Goal: Task Accomplishment & Management: Use online tool/utility

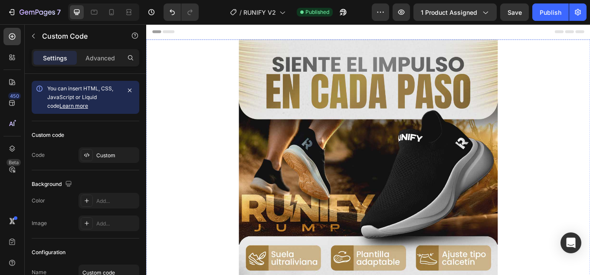
scroll to position [1476, 0]
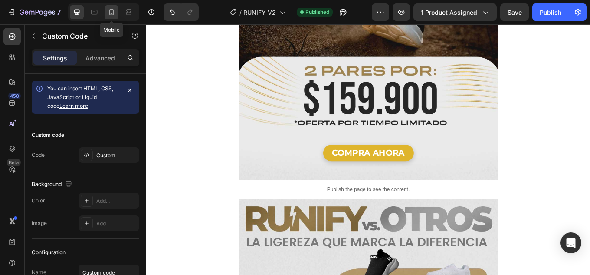
click at [111, 13] on icon at bounding box center [111, 12] width 9 height 9
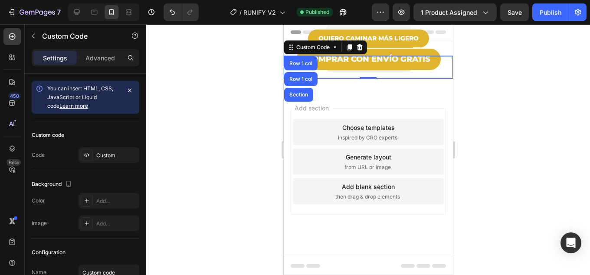
scroll to position [751, 0]
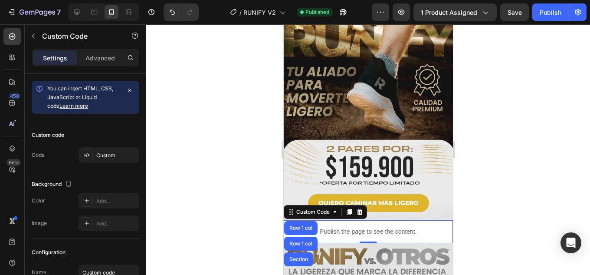
click at [405, 227] on p "Publish the page to see the content." at bounding box center [367, 231] width 169 height 9
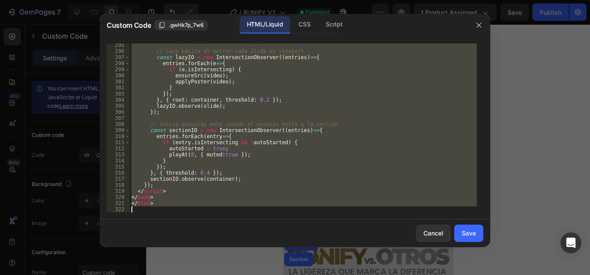
scroll to position [1788, 0]
drag, startPoint x: 209, startPoint y: 159, endPoint x: 290, endPoint y: 273, distance: 139.7
click at [294, 0] on html "7 Version history / RUNIFY V2 Published Preview 1 product assigned Save Publish…" at bounding box center [295, 0] width 590 height 0
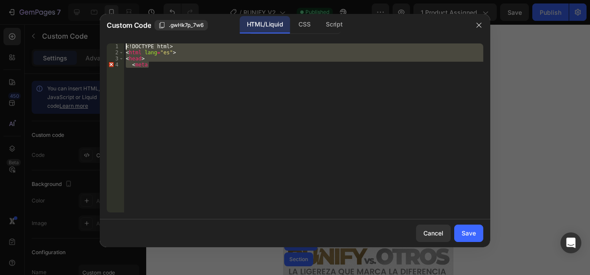
drag, startPoint x: 126, startPoint y: 55, endPoint x: 71, endPoint y: -38, distance: 108.0
click at [71, 0] on html "7 Version history / RUNIFY V2 Published Preview 1 product assigned Save Publish…" at bounding box center [295, 0] width 590 height 0
type textarea "<!DOCTYPE html> <html lang="es">"
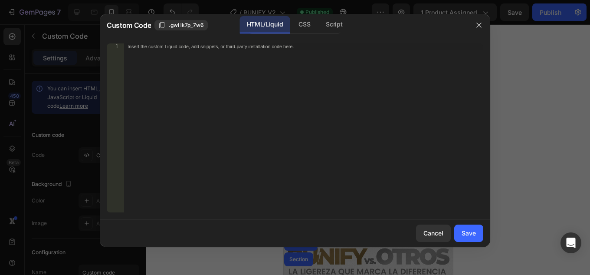
click at [233, 117] on div "Insert the custom Liquid code, add snippets, or third-party installation code h…" at bounding box center [303, 133] width 359 height 181
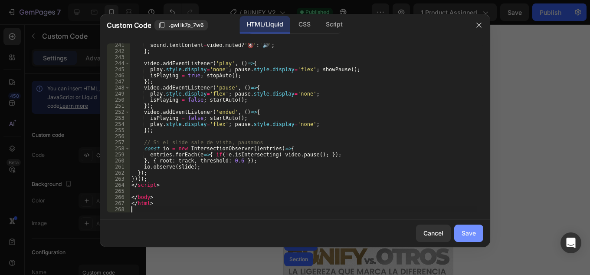
click at [468, 232] on div "Save" at bounding box center [469, 232] width 14 height 9
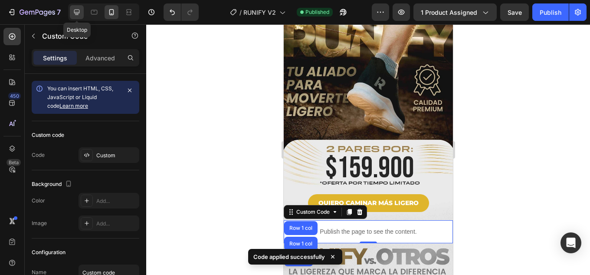
click at [74, 13] on icon at bounding box center [77, 13] width 6 height 6
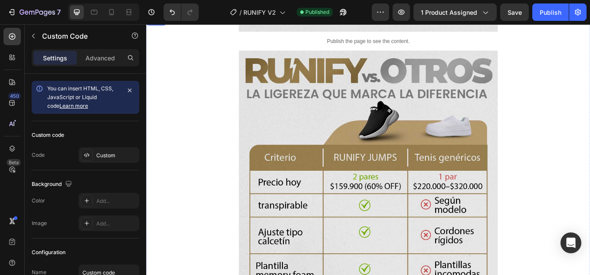
scroll to position [1563, 0]
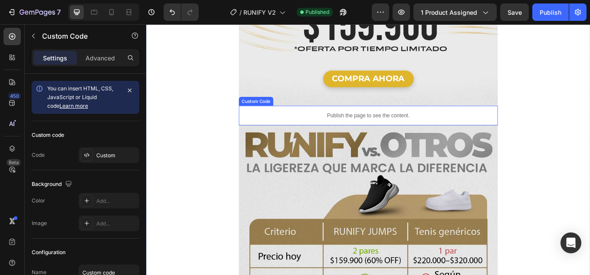
click at [450, 127] on p "Publish the page to see the content." at bounding box center [407, 131] width 304 height 9
click at [465, 127] on p "Publish the page to see the content." at bounding box center [407, 131] width 304 height 9
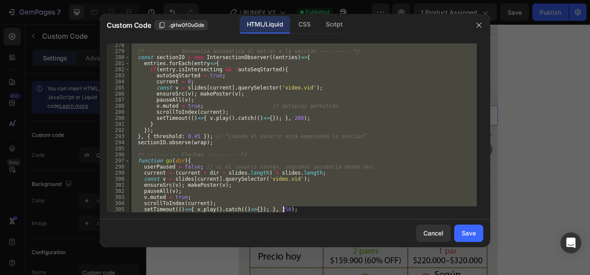
scroll to position [1746, 0]
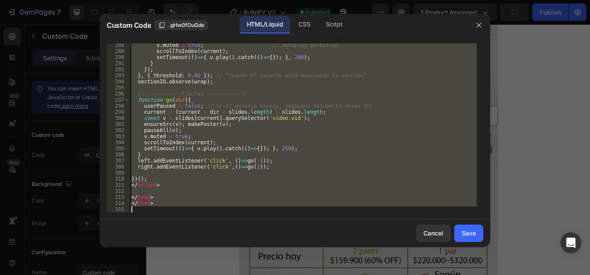
drag, startPoint x: 170, startPoint y: 89, endPoint x: 346, endPoint y: 217, distance: 217.8
click at [384, 0] on html "7 Version history / RUNIFY V2 Published Preview 1 product assigned Publish 450 …" at bounding box center [295, 0] width 590 height 0
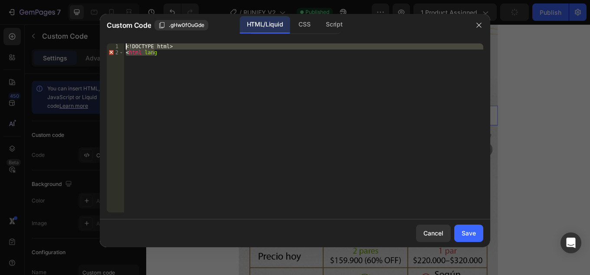
drag, startPoint x: 37, startPoint y: -10, endPoint x: 30, endPoint y: -23, distance: 14.6
click at [30, 0] on html "7 Version history / RUNIFY V2 Published Preview 1 product assigned Publish 450 …" at bounding box center [295, 0] width 590 height 0
type textarea "<!DOCTYPE html> <html lang"
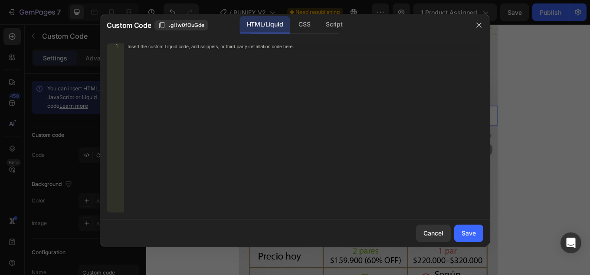
click at [192, 51] on div "Insert the custom Liquid code, add snippets, or third-party installation code h…" at bounding box center [303, 133] width 359 height 181
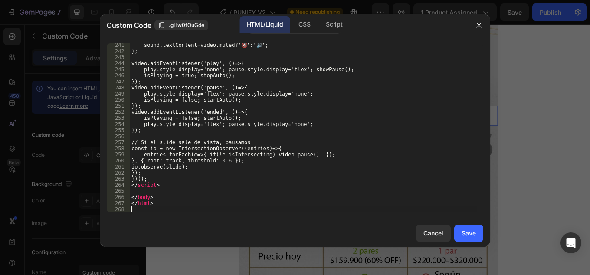
scroll to position [1521, 0]
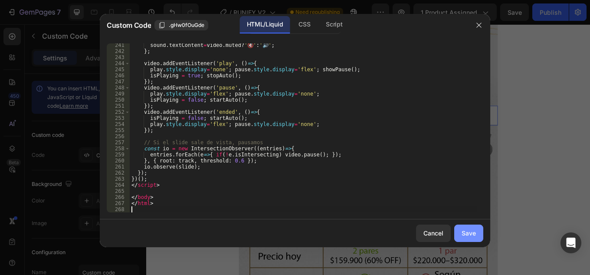
click at [470, 234] on div "Save" at bounding box center [469, 232] width 14 height 9
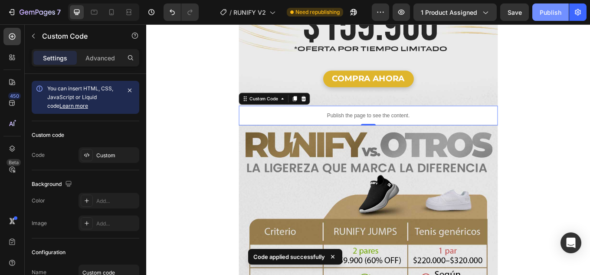
click at [552, 13] on div "Publish" at bounding box center [551, 12] width 22 height 9
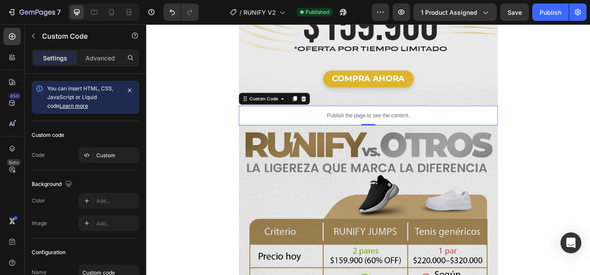
click at [359, 127] on p "Publish the page to see the content." at bounding box center [407, 131] width 304 height 9
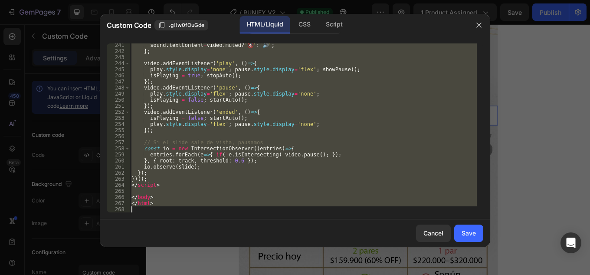
drag, startPoint x: 168, startPoint y: 78, endPoint x: 317, endPoint y: 294, distance: 263.1
click at [317, 0] on html "7 Version history / RUNIFY V2 Published Preview 1 product assigned Save Publish…" at bounding box center [295, 0] width 590 height 0
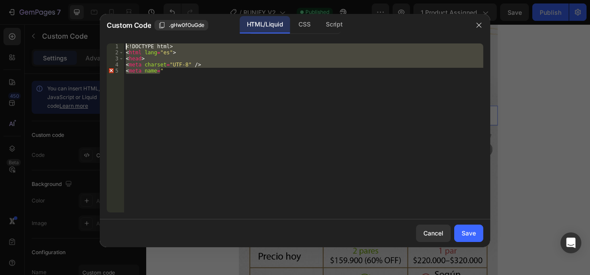
drag, startPoint x: 197, startPoint y: 101, endPoint x: 26, endPoint y: -35, distance: 217.8
click at [26, 0] on html "7 Version history / RUNIFY V2 Published Preview 1 product assigned Save Publish…" at bounding box center [295, 0] width 590 height 0
type textarea "<!DOCTYPE html> <html lang="es">"
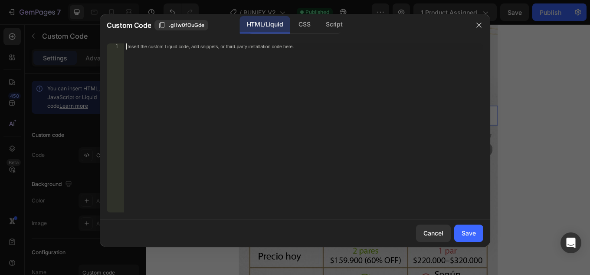
click at [163, 55] on div "Insert the custom Liquid code, add snippets, or third-party installation code h…" at bounding box center [303, 133] width 359 height 181
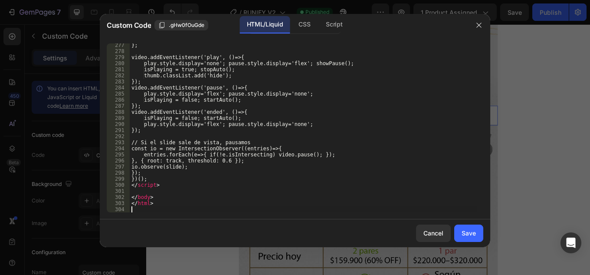
scroll to position [1740, 0]
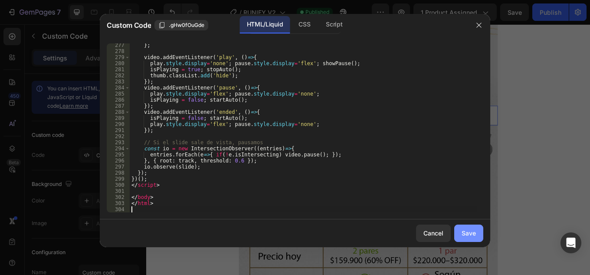
click at [473, 234] on div "Save" at bounding box center [469, 232] width 14 height 9
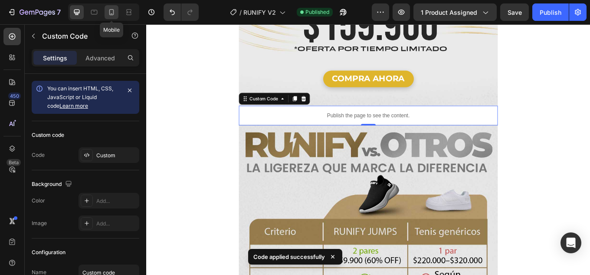
click at [111, 12] on icon at bounding box center [111, 12] width 9 height 9
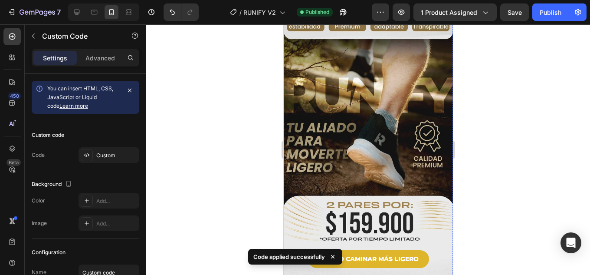
scroll to position [825, 0]
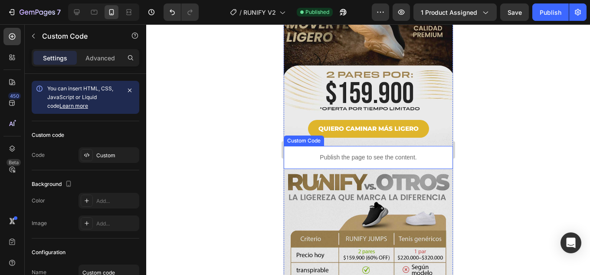
click at [418, 153] on p "Publish the page to see the content." at bounding box center [367, 157] width 169 height 9
click at [398, 153] on p "Publish the page to see the content." at bounding box center [367, 157] width 169 height 9
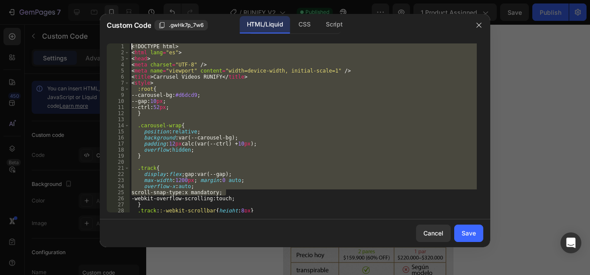
drag, startPoint x: 198, startPoint y: 160, endPoint x: 0, endPoint y: -38, distance: 279.3
click at [0, 0] on html "7 Version history / RUNIFY V2 Published Preview 1 product assigned Save Publish…" at bounding box center [295, 0] width 590 height 0
type textarea "<!DOCTYPE html> <html lang="es">"
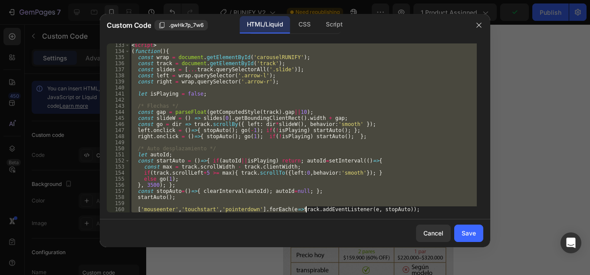
scroll to position [1375, 0]
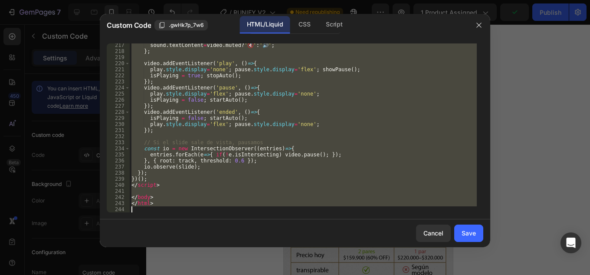
drag, startPoint x: 138, startPoint y: 45, endPoint x: 316, endPoint y: 293, distance: 306.1
click at [316, 0] on html "7 Version history / RUNIFY V2 Need republishing Preview 1 product assigned Publ…" at bounding box center [295, 0] width 590 height 0
type textarea "</html>"
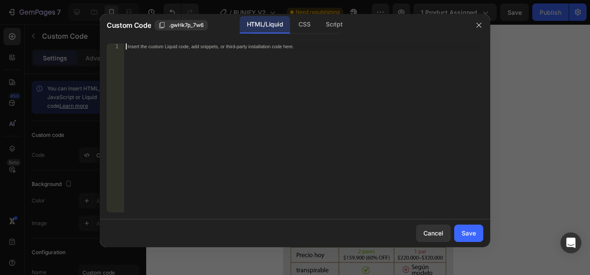
scroll to position [1740, 0]
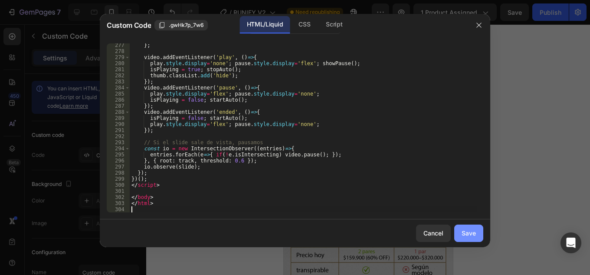
click at [468, 234] on div "Save" at bounding box center [469, 232] width 14 height 9
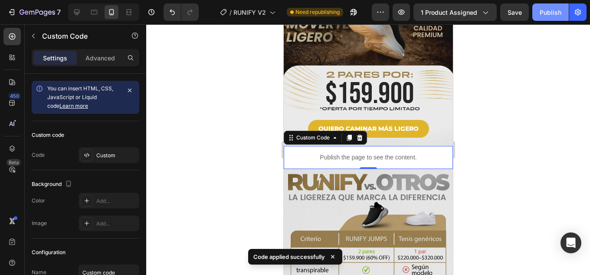
click at [547, 12] on div "Publish" at bounding box center [551, 12] width 22 height 9
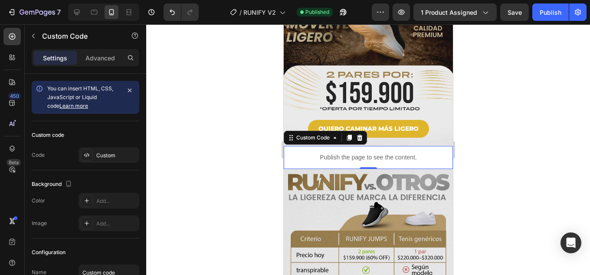
click at [379, 153] on p "Publish the page to see the content." at bounding box center [367, 157] width 169 height 9
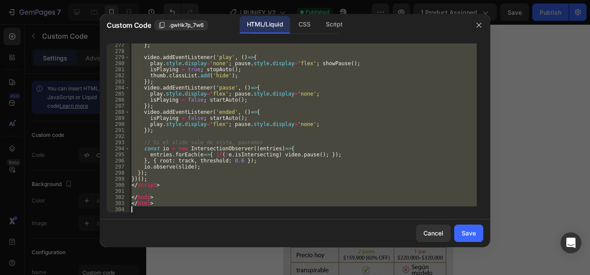
drag, startPoint x: 174, startPoint y: 89, endPoint x: 351, endPoint y: 283, distance: 263.0
click at [351, 0] on html "7 Version history / RUNIFY V2 Published Preview 1 product assigned Save Publish…" at bounding box center [295, 0] width 590 height 0
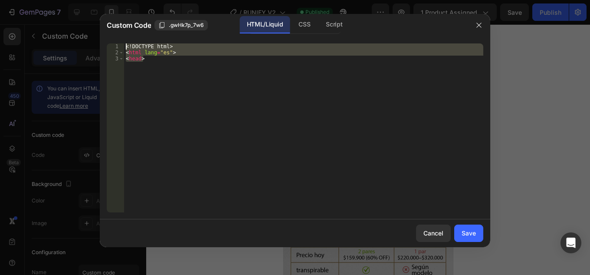
drag, startPoint x: 178, startPoint y: 93, endPoint x: 22, endPoint y: -38, distance: 203.7
click at [22, 0] on html "7 Version history / RUNIFY V2 Published Preview 1 product assigned Save Publish…" at bounding box center [295, 0] width 590 height 0
type textarea "<!DOCTYPE html> <html lang="es">"
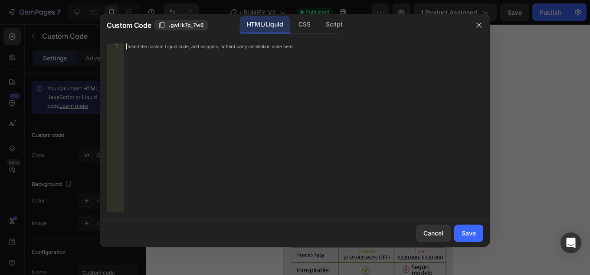
paste textarea "})();"
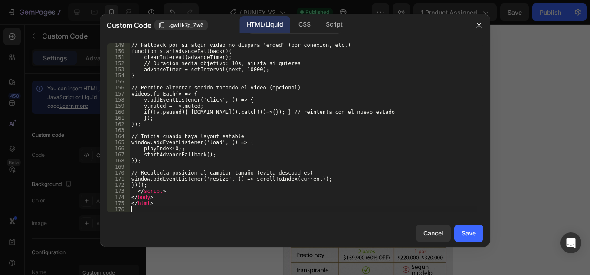
scroll to position [901, 0]
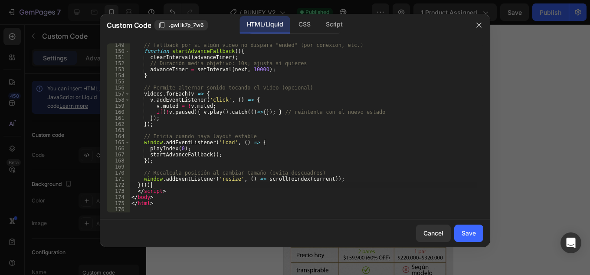
click at [429, 184] on div "// Fallback por si algún video no dispara "ended" (por conexión, etc.) function…" at bounding box center [303, 132] width 347 height 181
type textarea "})();"
click at [471, 232] on div "Save" at bounding box center [469, 232] width 14 height 9
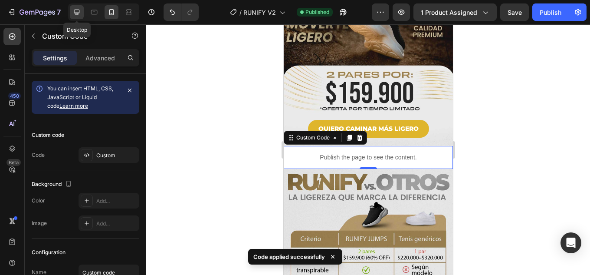
click at [75, 12] on icon at bounding box center [76, 12] width 9 height 9
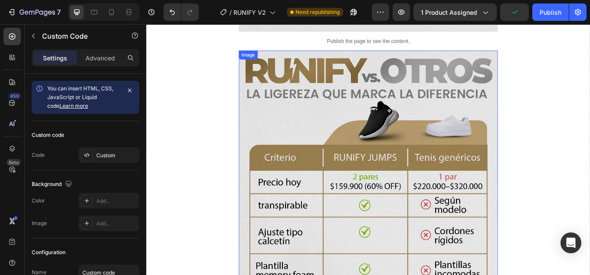
scroll to position [1563, 0]
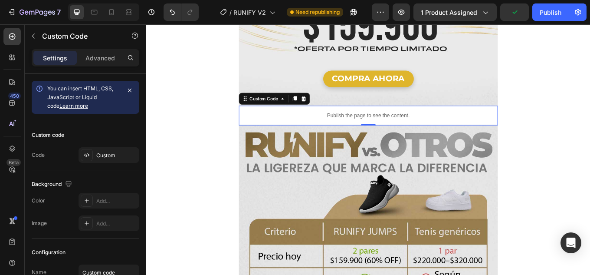
click at [437, 127] on p "Publish the page to see the content." at bounding box center [407, 131] width 304 height 9
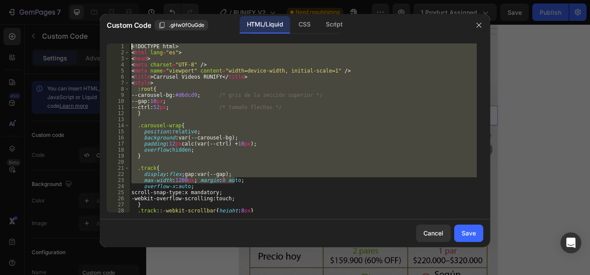
drag, startPoint x: 266, startPoint y: 182, endPoint x: 0, endPoint y: -38, distance: 344.7
click at [0, 0] on html "7 Version history / RUNIFY V2 Need republishing Preview 1 product assigned Save…" at bounding box center [295, 0] width 590 height 0
type textarea "<!DOCTYPE html> <html lang="es">"
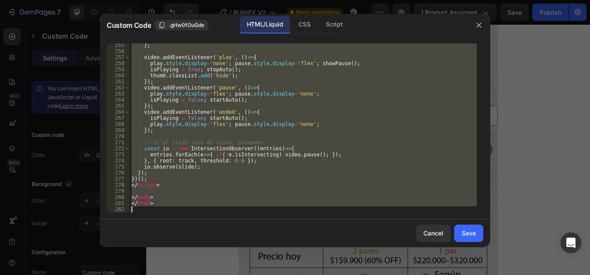
scroll to position [1606, 0]
drag, startPoint x: 139, startPoint y: 47, endPoint x: 395, endPoint y: 284, distance: 349.0
click at [395, 0] on html "7 Version history / RUNIFY V2 Need republishing Preview 1 product assigned Save…" at bounding box center [295, 0] width 590 height 0
type textarea "</html>"
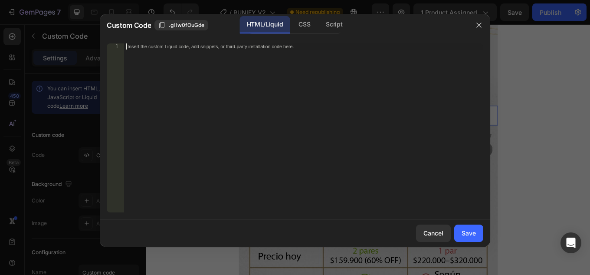
click at [181, 56] on div "Insert the custom Liquid code, add snippets, or third-party installation code h…" at bounding box center [303, 133] width 359 height 181
click at [165, 45] on div "Insert the custom Liquid code, add snippets, or third-party installation code h…" at bounding box center [286, 46] width 316 height 6
paste textarea "});"
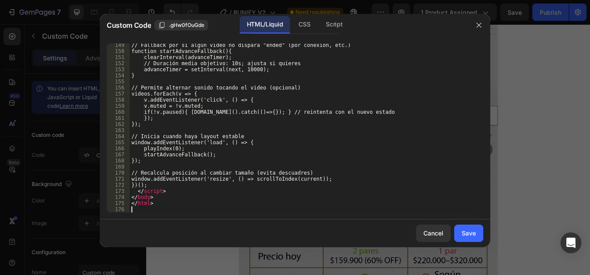
scroll to position [901, 0]
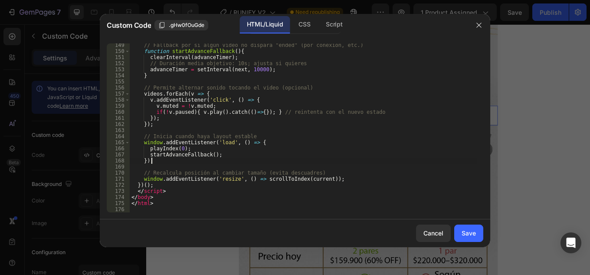
click at [386, 161] on div "// Fallback por si algún video no dispara "ended" (por conexión, etc.) function…" at bounding box center [303, 132] width 347 height 181
type textarea "});"
click at [474, 235] on div "Save" at bounding box center [469, 232] width 14 height 9
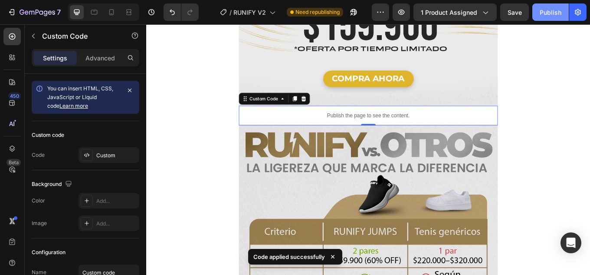
click at [550, 10] on div "Publish" at bounding box center [551, 12] width 22 height 9
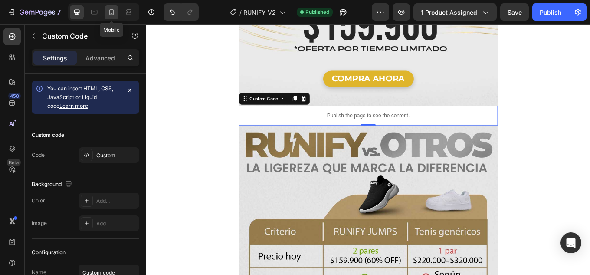
click at [111, 12] on icon at bounding box center [111, 12] width 9 height 9
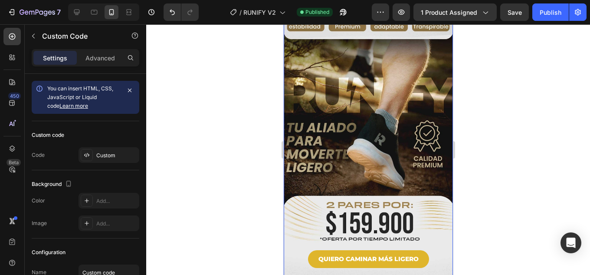
scroll to position [781, 0]
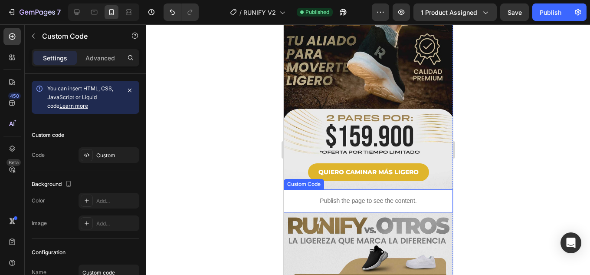
click at [382, 196] on p "Publish the page to see the content." at bounding box center [367, 200] width 169 height 9
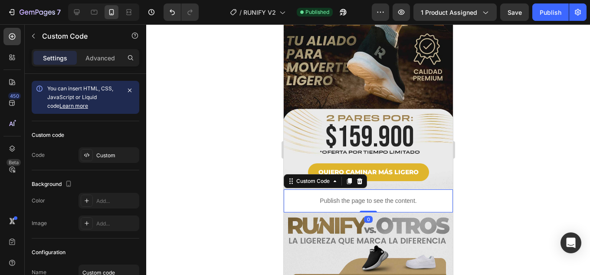
click at [382, 196] on p "Publish the page to see the content." at bounding box center [367, 200] width 169 height 9
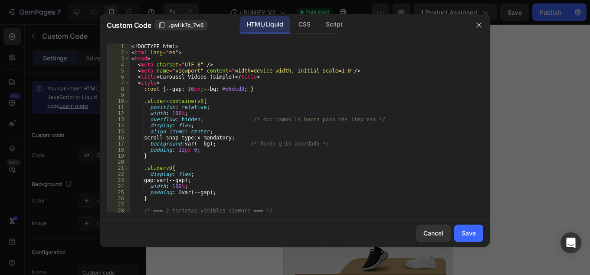
click at [382, 164] on div "<! DOCTYPE html > < html lang = "es" > < head > < meta charset = "UTF-8" /> < m…" at bounding box center [303, 133] width 347 height 181
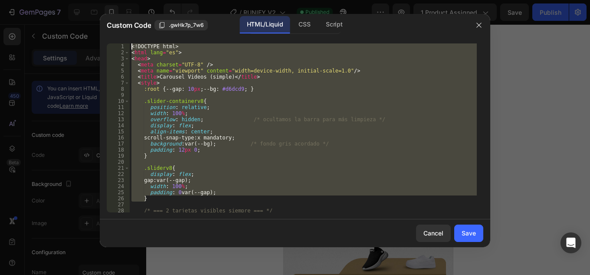
drag, startPoint x: 82, startPoint y: 78, endPoint x: 0, endPoint y: -38, distance: 141.9
click at [0, 0] on html "7 Version history / RUNIFY V2 Published Preview 1 product assigned Save Publish…" at bounding box center [295, 0] width 590 height 0
type textarea "<!DOCTYPE html> <html lang="es">"
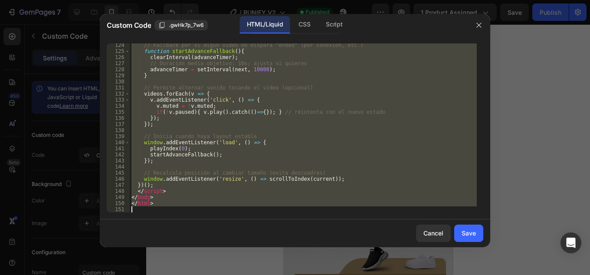
scroll to position [749, 0]
drag, startPoint x: 143, startPoint y: 50, endPoint x: 373, endPoint y: 250, distance: 304.9
click at [368, 0] on html "7 Version history / RUNIFY V2 Published Preview 1 product assigned Save Publish…" at bounding box center [295, 0] width 590 height 0
type textarea "</html>"
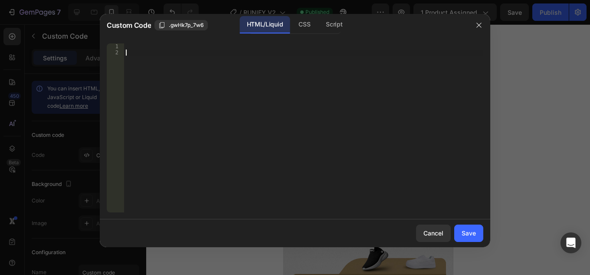
click at [204, 110] on div at bounding box center [303, 133] width 359 height 181
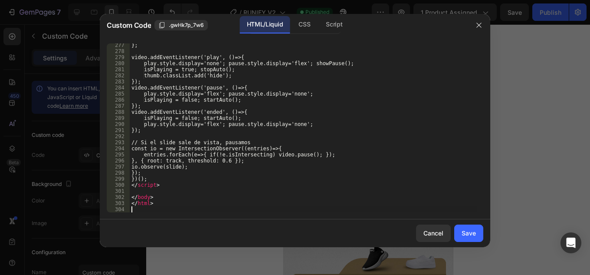
scroll to position [1740, 0]
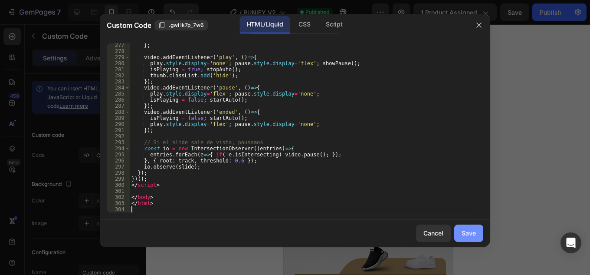
click at [463, 231] on div "Save" at bounding box center [469, 232] width 14 height 9
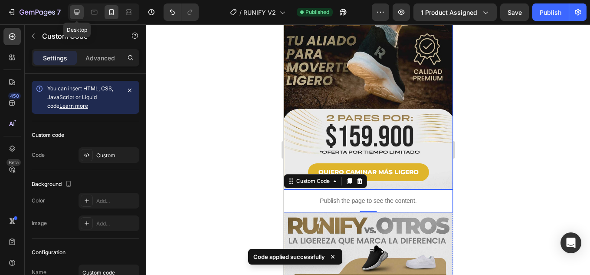
click at [77, 11] on icon at bounding box center [76, 12] width 9 height 9
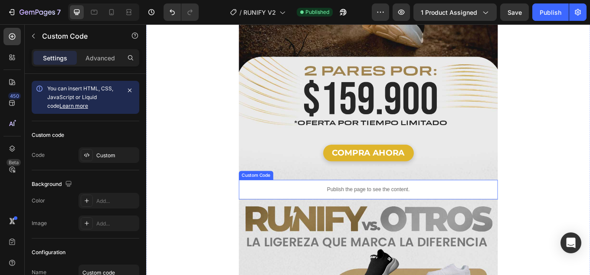
scroll to position [1563, 0]
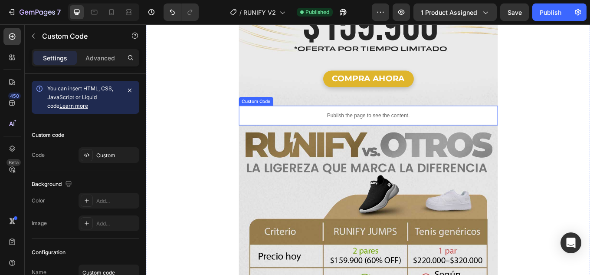
click at [414, 127] on p "Publish the page to see the content." at bounding box center [407, 131] width 304 height 9
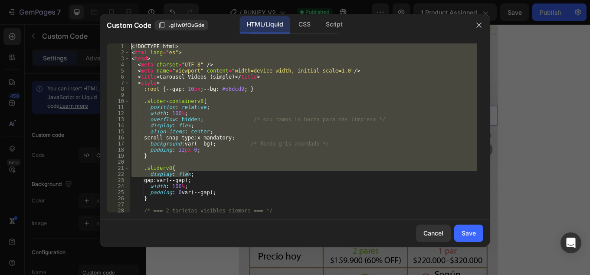
drag, startPoint x: 113, startPoint y: 86, endPoint x: 45, endPoint y: -19, distance: 124.9
click at [45, 0] on html "7 Version history / RUNIFY V2 Published Preview 1 product assigned Save Publish…" at bounding box center [295, 0] width 590 height 0
type textarea "<!DOCTYPE html> <html lang="es">"
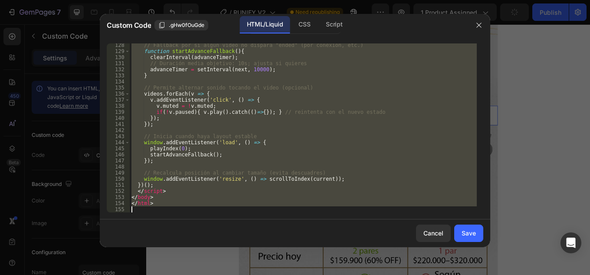
scroll to position [773, 0]
drag, startPoint x: 149, startPoint y: 56, endPoint x: 382, endPoint y: 273, distance: 318.2
click at [381, 0] on html "7 Version history / RUNIFY V2 Need republishing Preview 1 product assigned Publ…" at bounding box center [295, 0] width 590 height 0
type textarea "</html>"
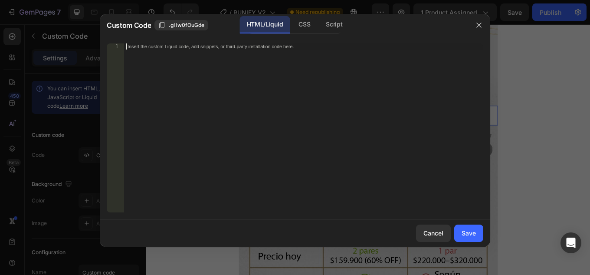
scroll to position [1740, 0]
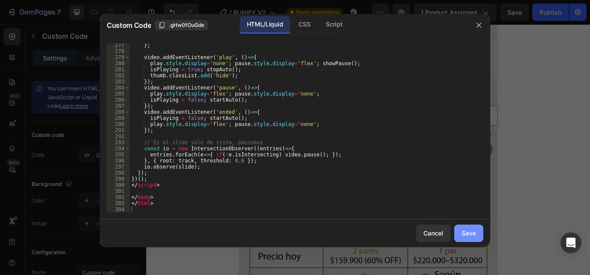
click at [474, 232] on div "Save" at bounding box center [469, 232] width 14 height 9
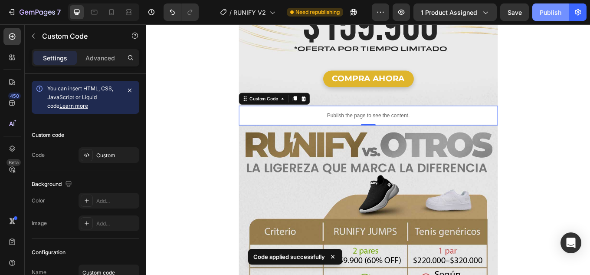
click at [556, 14] on div "Publish" at bounding box center [551, 12] width 22 height 9
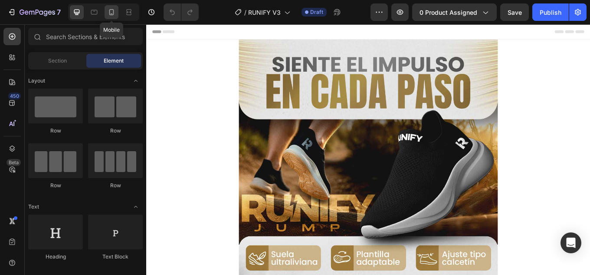
click at [112, 13] on icon at bounding box center [111, 12] width 9 height 9
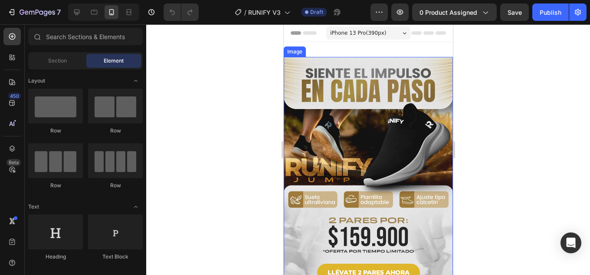
click at [389, 105] on img at bounding box center [367, 173] width 169 height 233
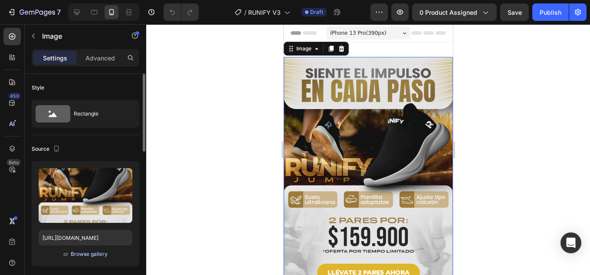
click at [83, 254] on div "Browse gallery" at bounding box center [89, 254] width 37 height 8
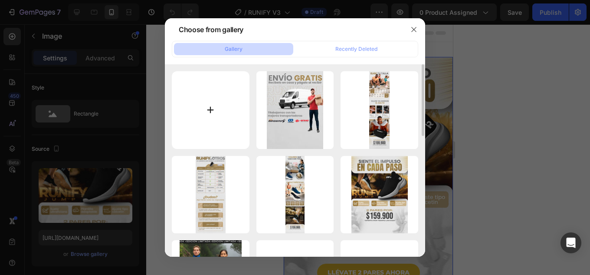
click at [198, 107] on input "file" at bounding box center [211, 110] width 78 height 78
click at [204, 113] on input "file" at bounding box center [211, 110] width 78 height 78
type input "C:\fakepath\landing v2-02.webp"
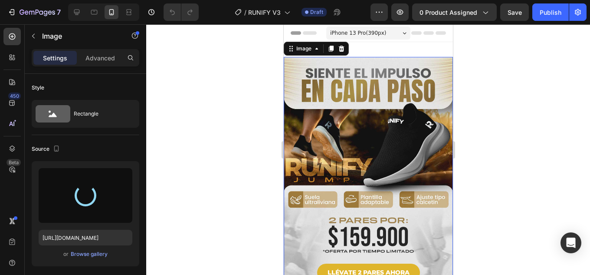
type input "[URL][DOMAIN_NAME]"
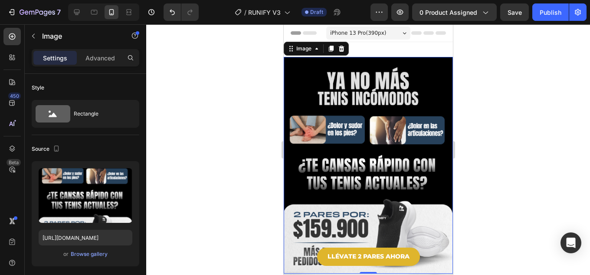
scroll to position [130, 0]
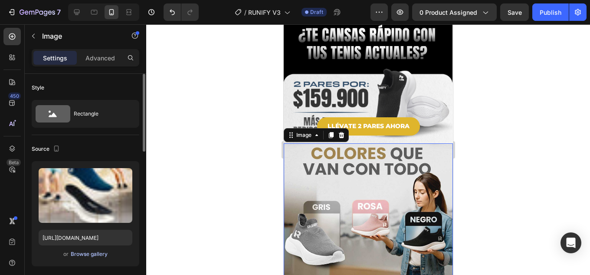
click at [94, 254] on div "Browse gallery" at bounding box center [89, 254] width 37 height 8
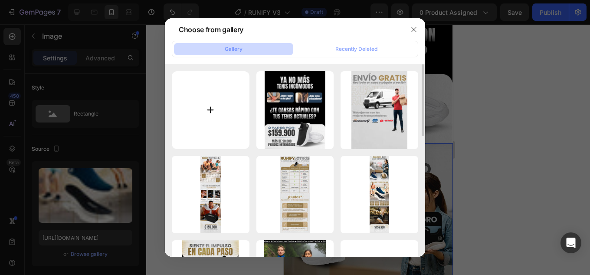
click at [214, 112] on input "file" at bounding box center [211, 110] width 78 height 78
type input "C:\fakepath\landing v2-03.webp"
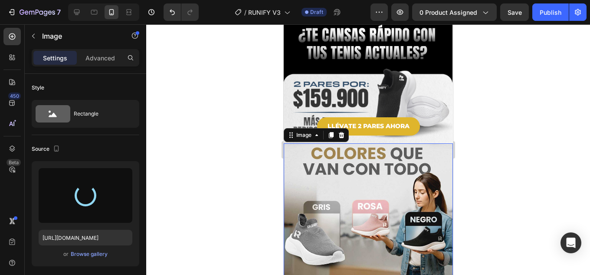
type input "[URL][DOMAIN_NAME]"
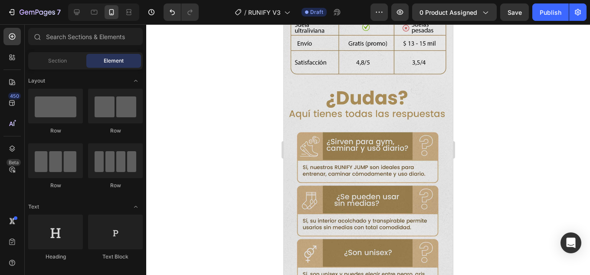
scroll to position [0, 0]
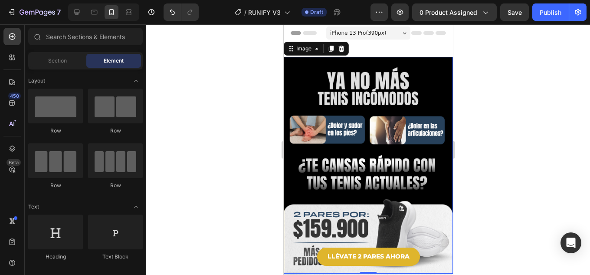
click at [376, 137] on img at bounding box center [367, 165] width 169 height 217
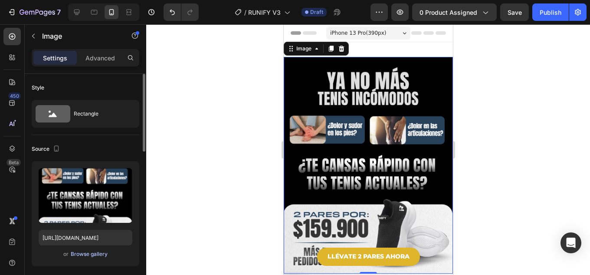
click at [91, 254] on div "Browse gallery" at bounding box center [89, 254] width 37 height 8
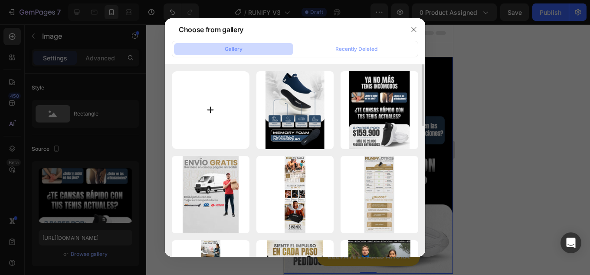
click at [222, 112] on input "file" at bounding box center [211, 110] width 78 height 78
type input "C:\fakepath\proceso v2-01.webp"
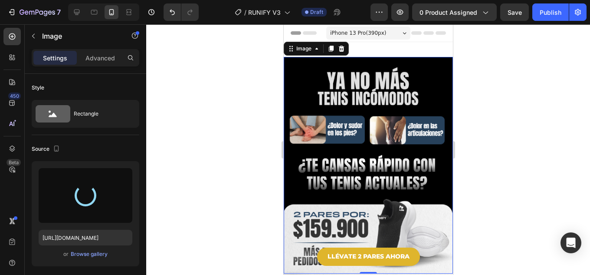
type input "[URL][DOMAIN_NAME]"
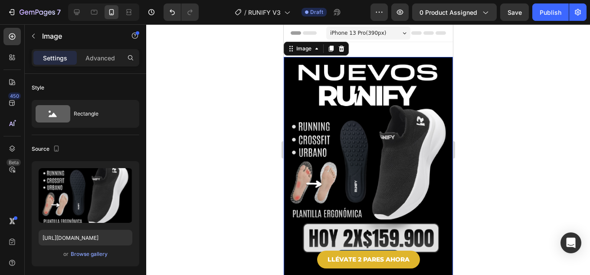
scroll to position [174, 0]
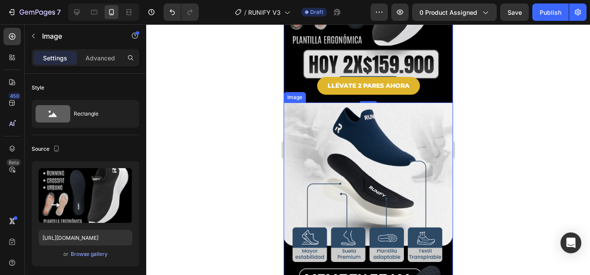
click at [368, 125] on img at bounding box center [367, 212] width 169 height 221
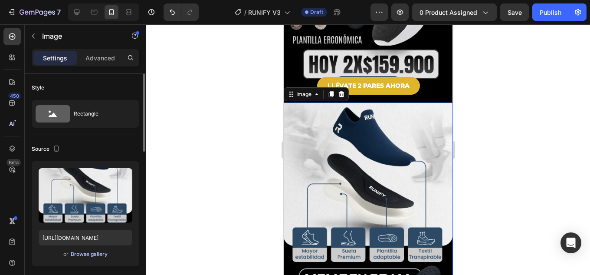
click at [95, 254] on div "Browse gallery" at bounding box center [89, 254] width 37 height 8
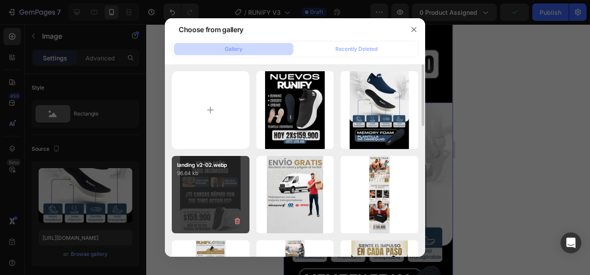
click at [219, 186] on div "landing v2-02.webp 96.64 kb" at bounding box center [211, 195] width 78 height 78
type input "[URL][DOMAIN_NAME]"
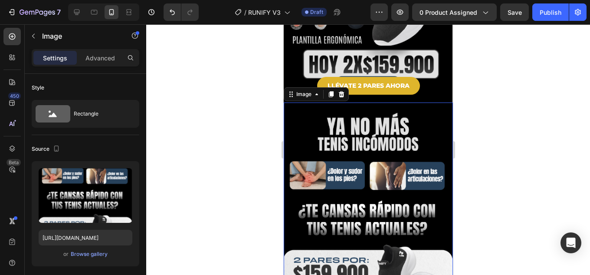
click at [382, 122] on img at bounding box center [367, 210] width 169 height 217
click at [350, 117] on img at bounding box center [367, 210] width 169 height 217
click at [376, 129] on img at bounding box center [367, 210] width 169 height 217
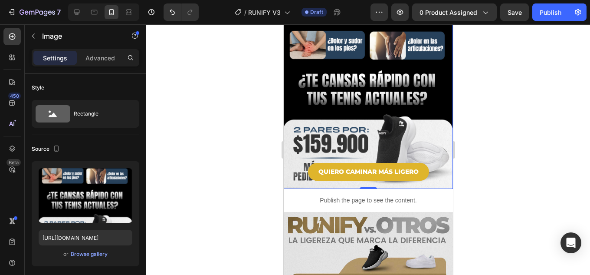
scroll to position [391, 0]
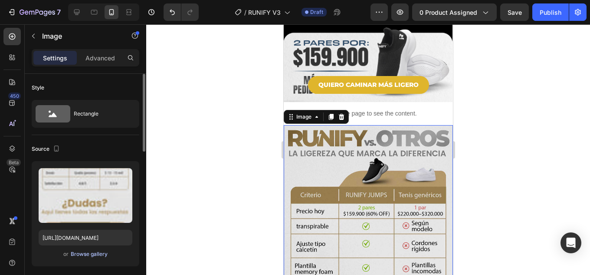
click at [94, 254] on div "Browse gallery" at bounding box center [89, 254] width 37 height 8
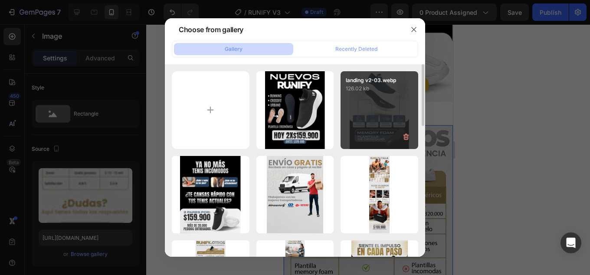
click at [394, 85] on p "126.02 kb" at bounding box center [379, 88] width 67 height 9
type input "[URL][DOMAIN_NAME]"
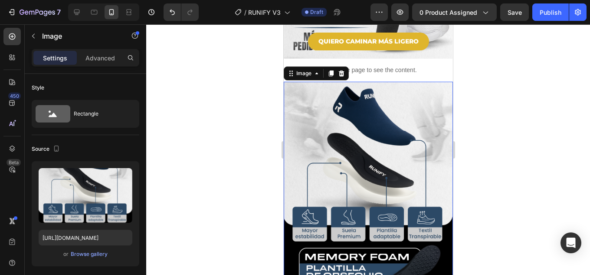
click at [388, 129] on img at bounding box center [367, 192] width 169 height 221
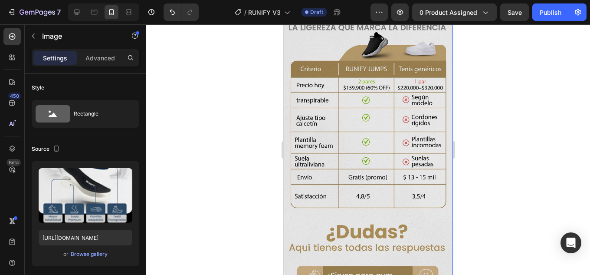
scroll to position [608, 0]
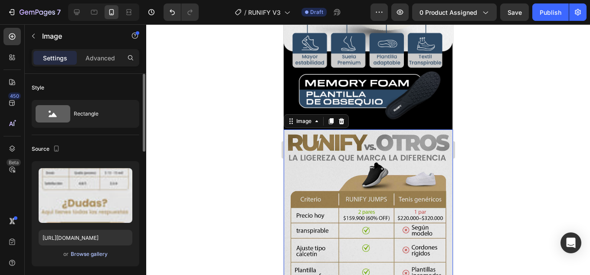
click at [99, 250] on div "Browse gallery" at bounding box center [89, 254] width 37 height 8
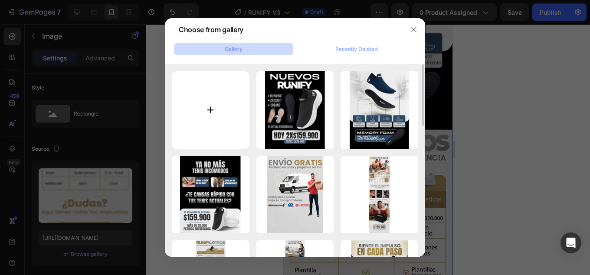
click at [214, 118] on input "file" at bounding box center [211, 110] width 78 height 78
type input "C:\fakepath\landing v2-04.webp"
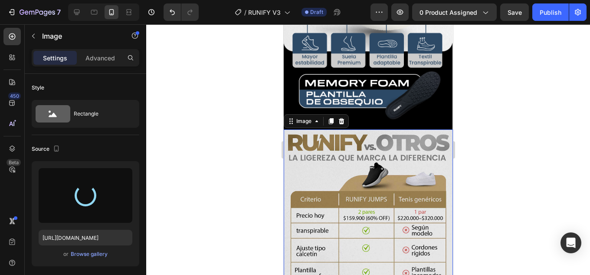
type input "[URL][DOMAIN_NAME]"
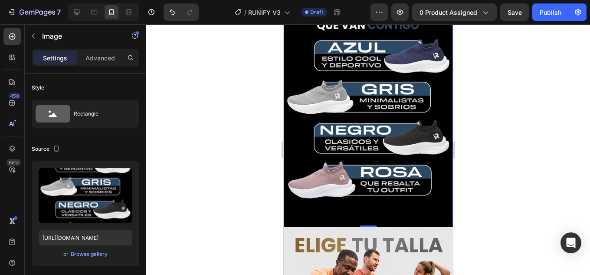
scroll to position [868, 0]
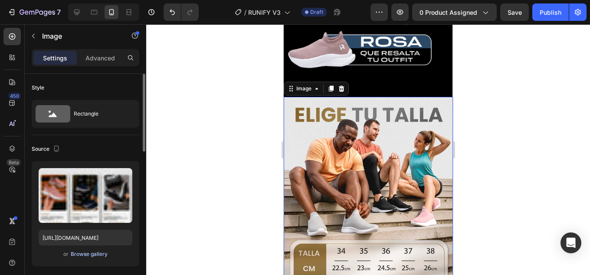
click at [92, 251] on div "Browse gallery" at bounding box center [89, 254] width 37 height 8
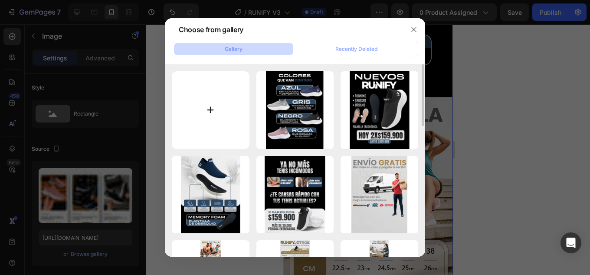
click at [210, 107] on input "file" at bounding box center [211, 110] width 78 height 78
type input "C:\fakepath\landing v2-05.webp"
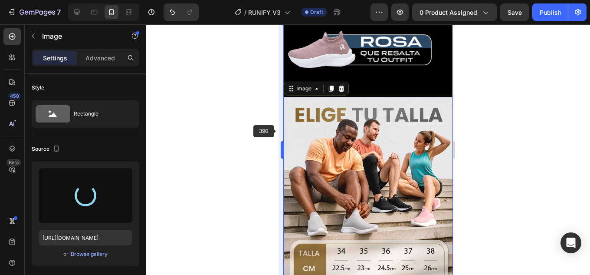
type input "[URL][DOMAIN_NAME]"
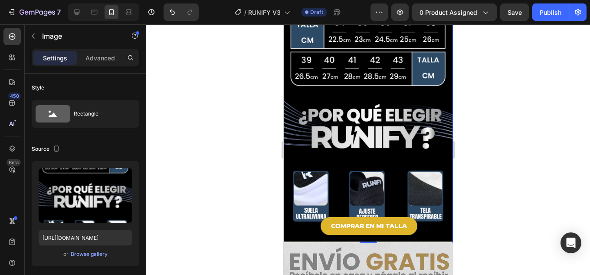
scroll to position [1085, 0]
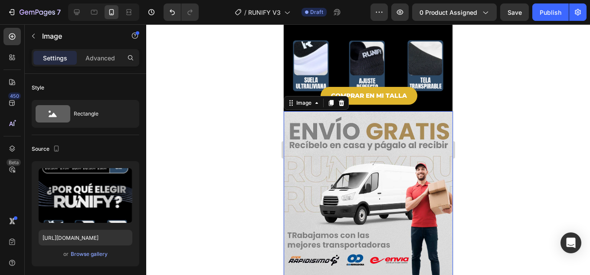
click at [362, 130] on img at bounding box center [367, 228] width 169 height 234
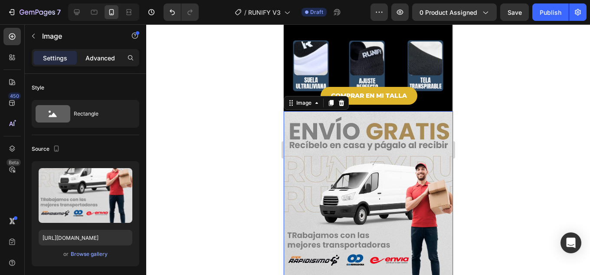
click at [99, 58] on p "Advanced" at bounding box center [101, 57] width 30 height 9
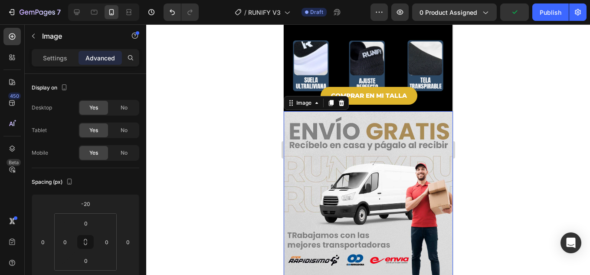
drag, startPoint x: 47, startPoint y: 57, endPoint x: 123, endPoint y: 71, distance: 77.2
click at [46, 58] on p "Settings" at bounding box center [55, 57] width 24 height 9
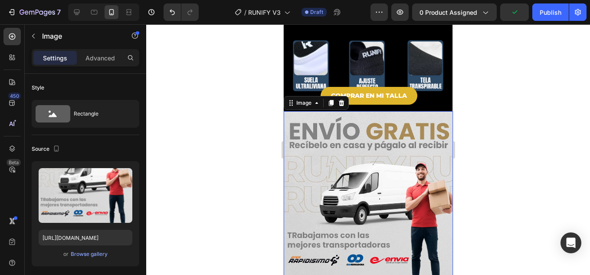
click at [378, 111] on img at bounding box center [367, 228] width 169 height 234
click at [93, 254] on div "Browse gallery" at bounding box center [89, 254] width 37 height 8
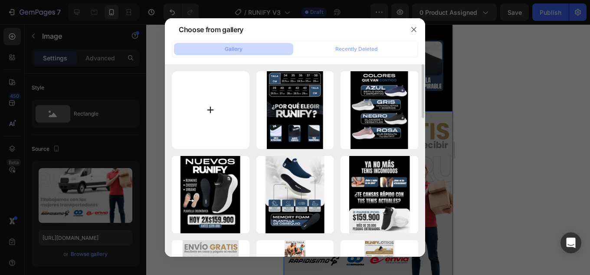
click at [231, 115] on input "file" at bounding box center [211, 110] width 78 height 78
type input "C:\fakepath\landing v2-06.webp"
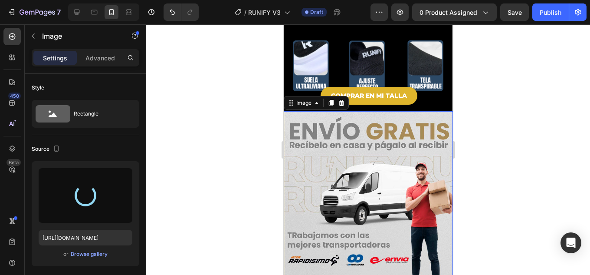
type input "[URL][DOMAIN_NAME]"
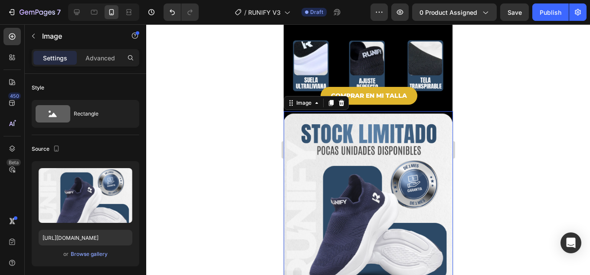
scroll to position [1042, 0]
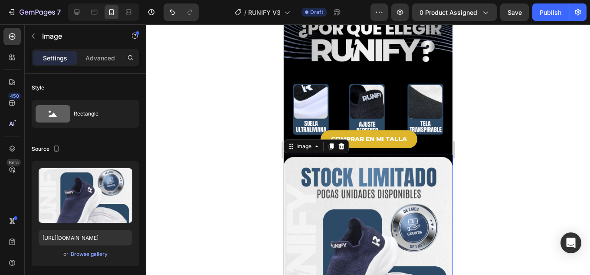
drag, startPoint x: 365, startPoint y: 192, endPoint x: 364, endPoint y: 130, distance: 62.1
click at [365, 191] on img at bounding box center [367, 251] width 169 height 193
click at [333, 143] on icon at bounding box center [331, 146] width 5 height 6
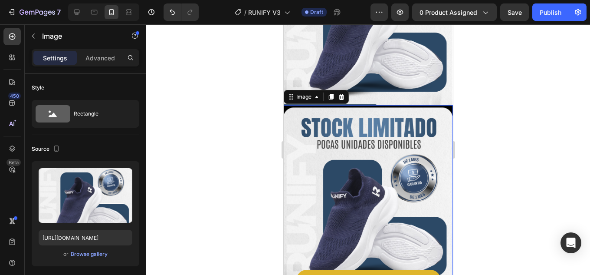
scroll to position [1145, 0]
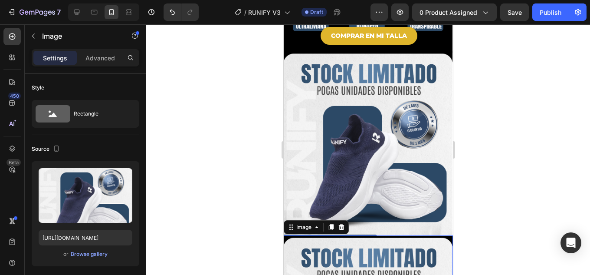
click at [96, 254] on div "Browse gallery" at bounding box center [89, 254] width 37 height 8
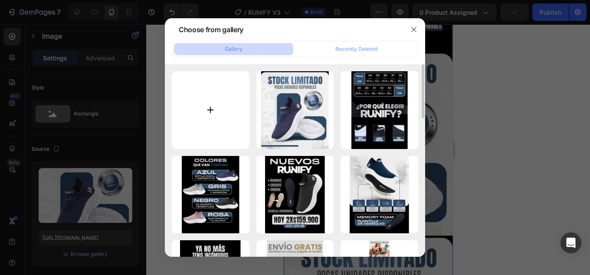
click at [199, 111] on input "file" at bounding box center [211, 110] width 78 height 78
type input "C:\fakepath\landing v2-07.webp"
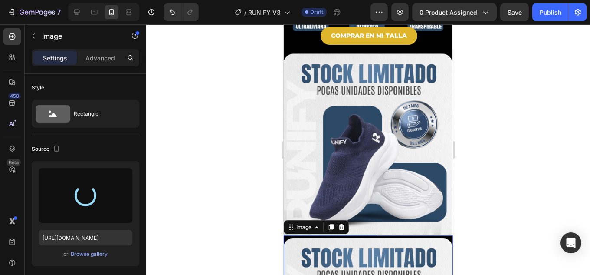
type input "[URL][DOMAIN_NAME]"
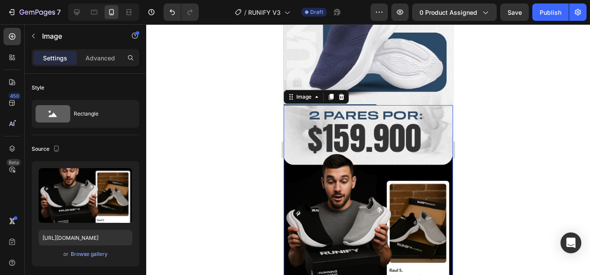
scroll to position [1406, 0]
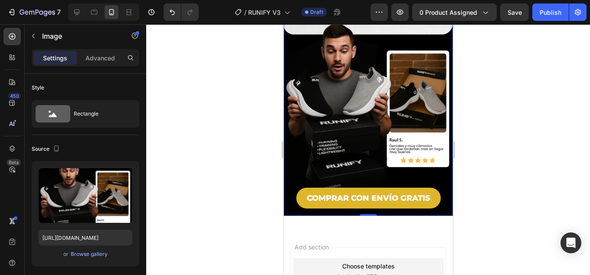
click at [362, 91] on img at bounding box center [367, 95] width 169 height 241
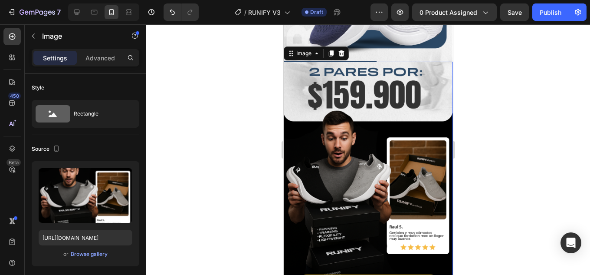
click at [381, 129] on img at bounding box center [367, 182] width 169 height 241
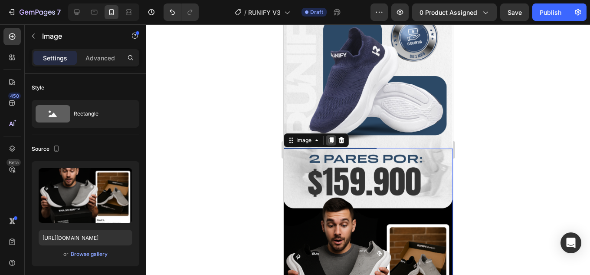
click at [334, 137] on icon at bounding box center [330, 140] width 7 height 7
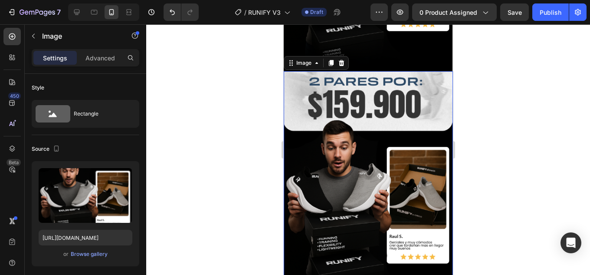
scroll to position [1498, 0]
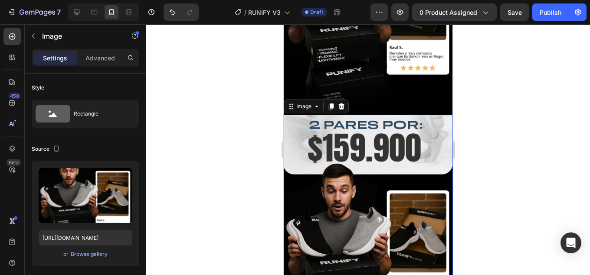
click at [354, 138] on img at bounding box center [367, 235] width 169 height 241
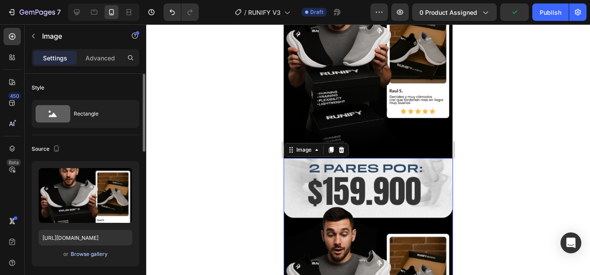
click at [88, 250] on button "Browse gallery" at bounding box center [89, 254] width 38 height 9
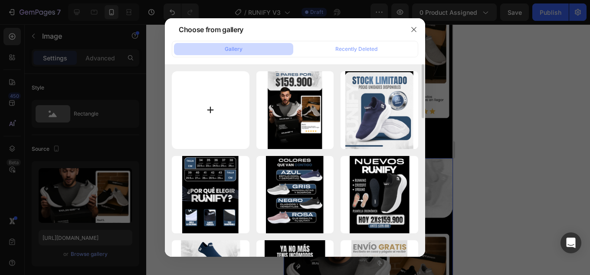
click at [199, 106] on input "file" at bounding box center [211, 110] width 78 height 78
type input "C:\fakepath\landing v2-08.webp"
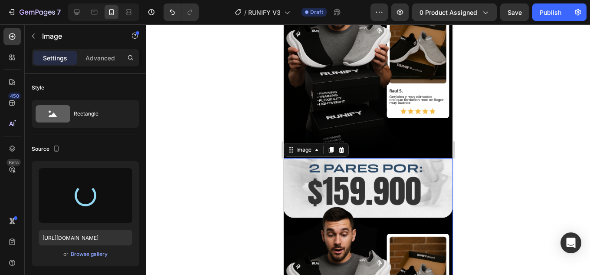
type input "[URL][DOMAIN_NAME]"
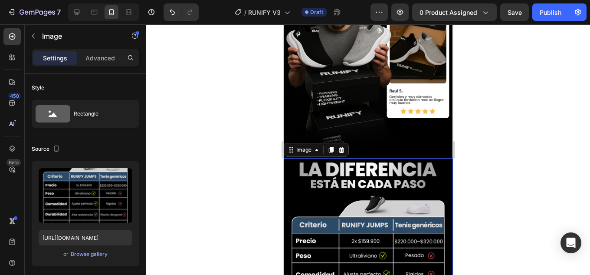
click at [371, 158] on img at bounding box center [367, 259] width 169 height 203
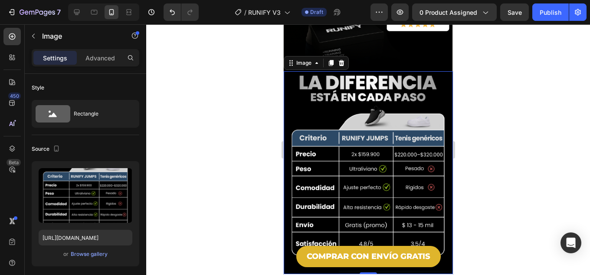
scroll to position [1498, 0]
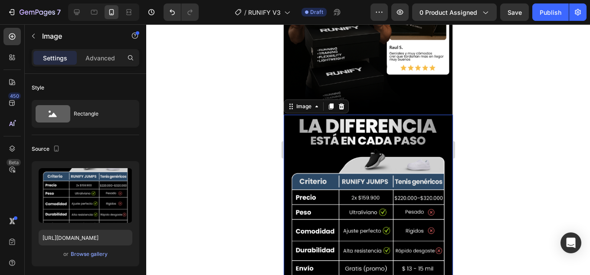
click at [354, 122] on img at bounding box center [367, 216] width 169 height 203
click at [331, 103] on icon at bounding box center [331, 106] width 5 height 6
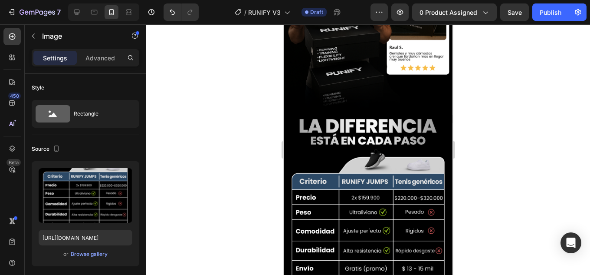
scroll to position [1685, 0]
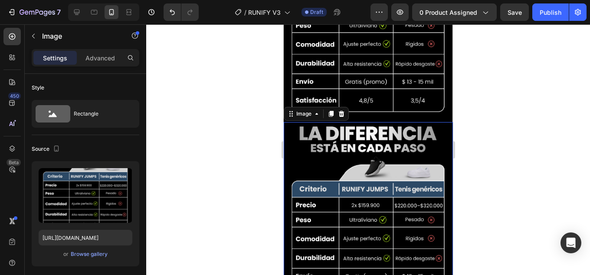
click at [382, 132] on img at bounding box center [367, 223] width 169 height 203
click at [92, 253] on div "Browse gallery" at bounding box center [89, 254] width 37 height 8
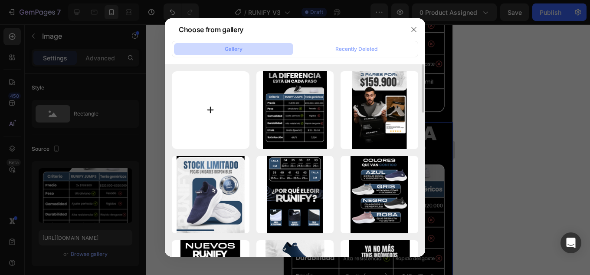
click at [204, 108] on input "file" at bounding box center [211, 110] width 78 height 78
type input "C:\fakepath\landing v2-09.webp"
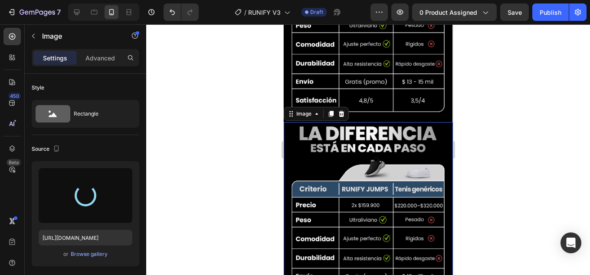
type input "[URL][DOMAIN_NAME]"
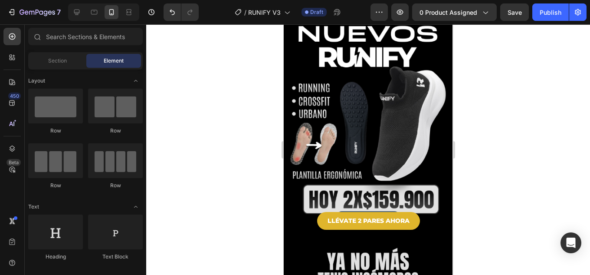
scroll to position [0, 0]
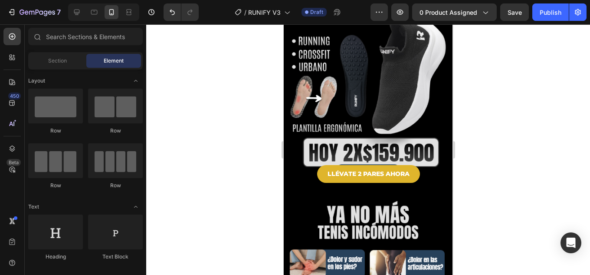
drag, startPoint x: 449, startPoint y: 236, endPoint x: 739, endPoint y: 72, distance: 333.0
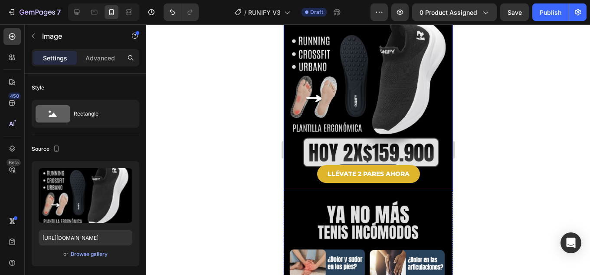
click at [406, 61] on img at bounding box center [367, 81] width 169 height 220
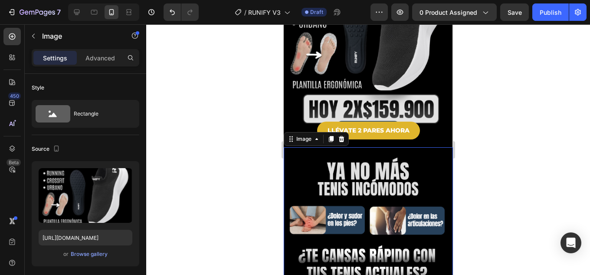
click at [393, 185] on img at bounding box center [367, 255] width 169 height 217
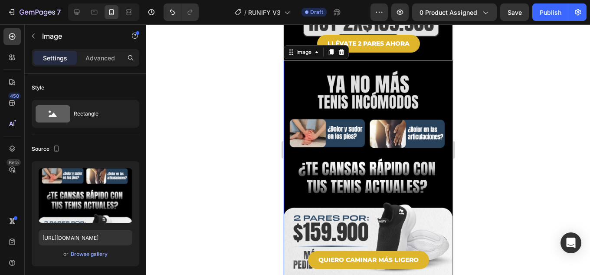
scroll to position [346, 0]
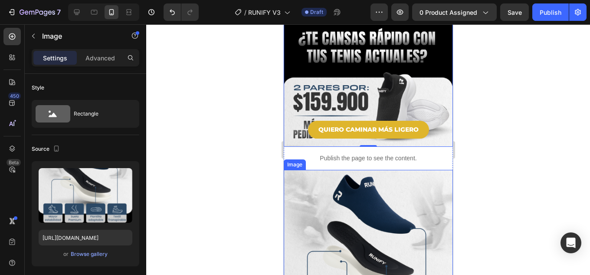
click at [409, 181] on img at bounding box center [367, 280] width 169 height 221
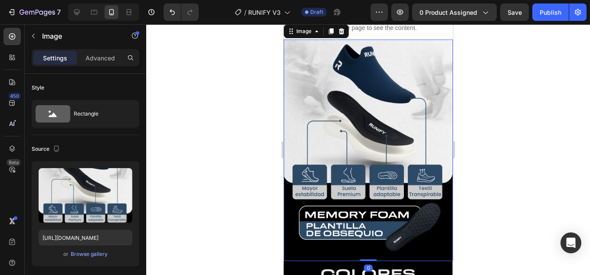
scroll to position [606, 0]
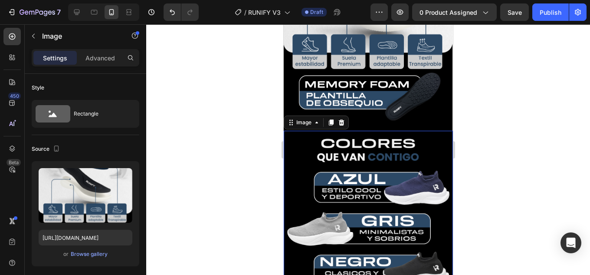
click at [389, 168] on img at bounding box center [367, 245] width 169 height 228
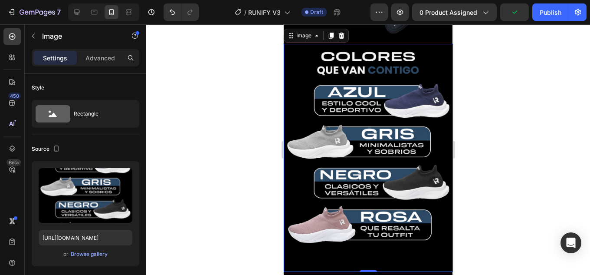
scroll to position [824, 0]
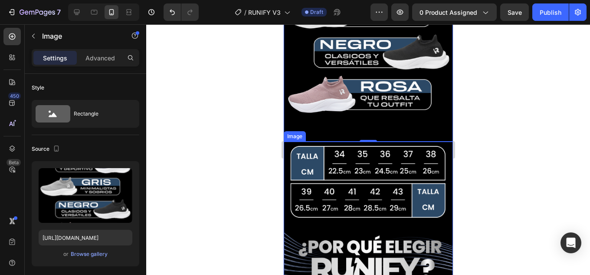
click at [369, 154] on img at bounding box center [367, 258] width 169 height 233
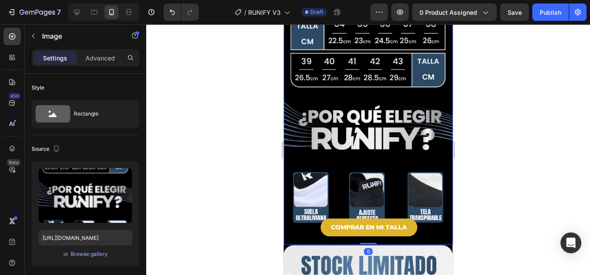
scroll to position [1041, 0]
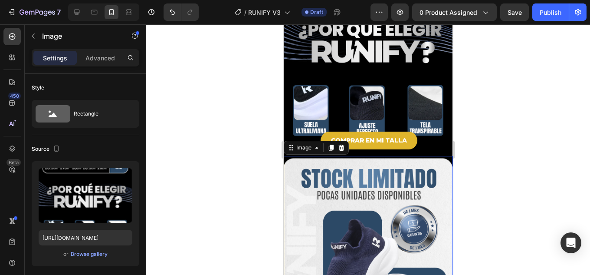
click at [376, 176] on img at bounding box center [367, 252] width 169 height 193
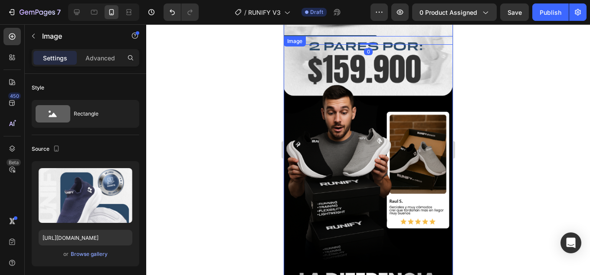
click at [372, 91] on img at bounding box center [367, 156] width 169 height 241
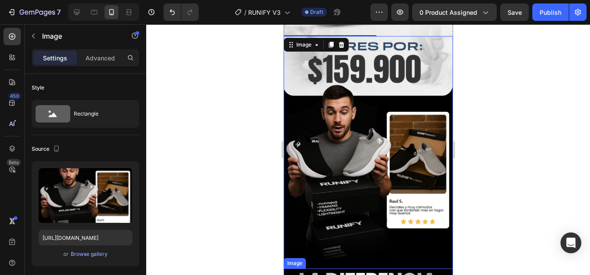
scroll to position [1475, 0]
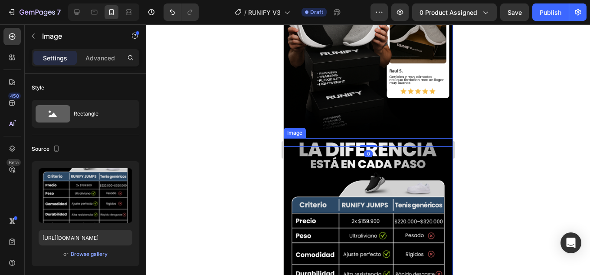
click at [388, 144] on img at bounding box center [367, 239] width 169 height 203
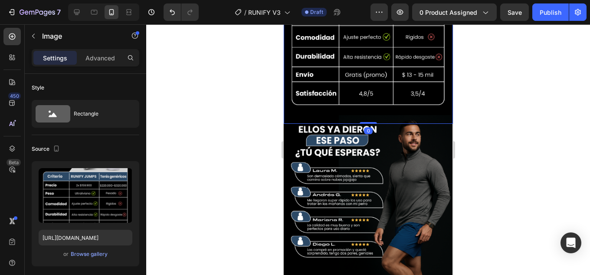
click at [387, 142] on img at bounding box center [367, 224] width 169 height 218
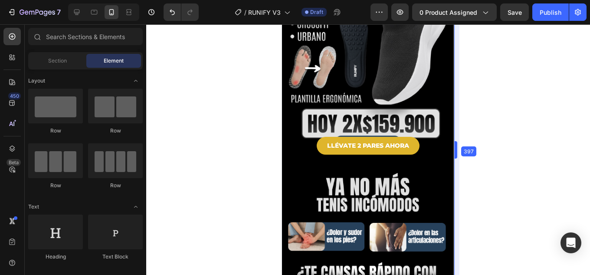
scroll to position [133, 0]
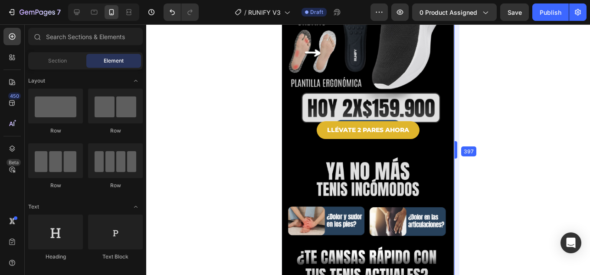
drag, startPoint x: 453, startPoint y: 46, endPoint x: 171, endPoint y: 49, distance: 281.8
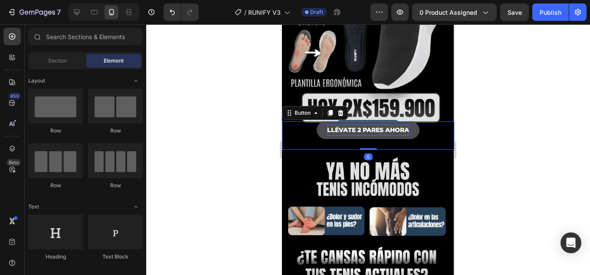
click at [405, 125] on p "LLÉVATE 2 PARES AHORA" at bounding box center [368, 130] width 82 height 11
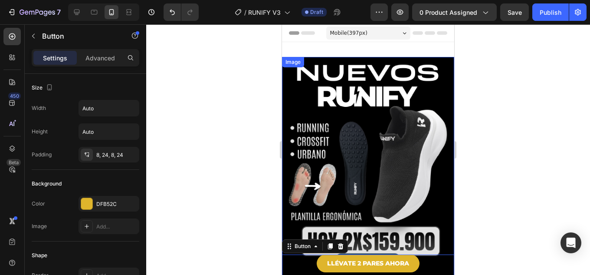
scroll to position [87, 0]
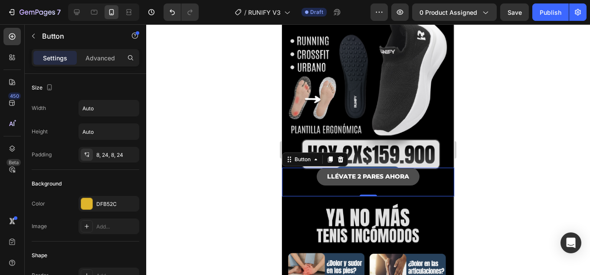
click at [409, 173] on button "LLÉVATE 2 PARES AHORA" at bounding box center [368, 177] width 103 height 18
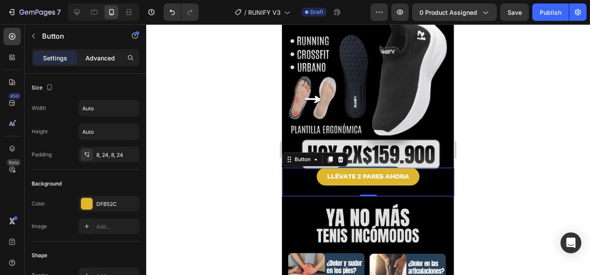
click at [99, 56] on p "Advanced" at bounding box center [101, 57] width 30 height 9
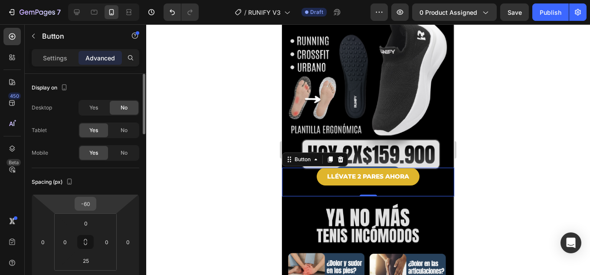
click at [83, 208] on input "-60" at bounding box center [85, 203] width 17 height 13
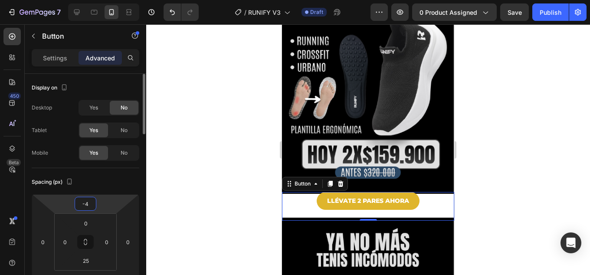
type input "-45"
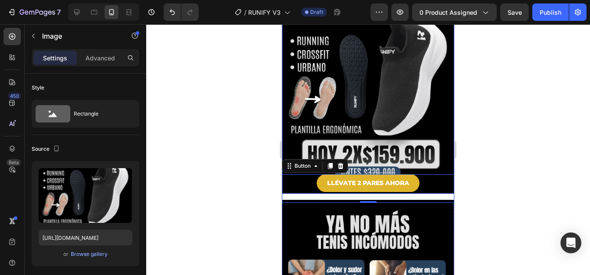
click at [437, 122] on img at bounding box center [368, 82] width 172 height 224
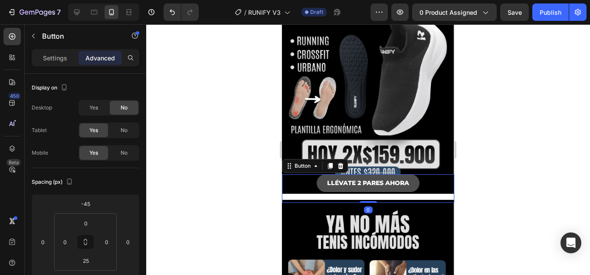
click at [410, 174] on button "LLÉVATE 2 PARES AHORA" at bounding box center [368, 183] width 103 height 18
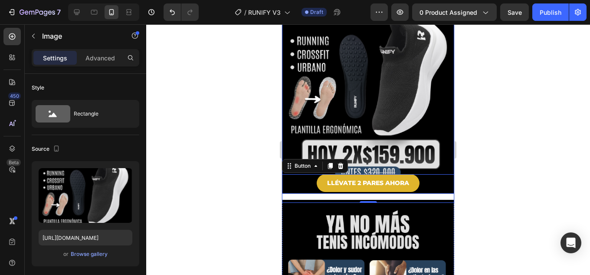
click at [367, 72] on img at bounding box center [368, 82] width 172 height 224
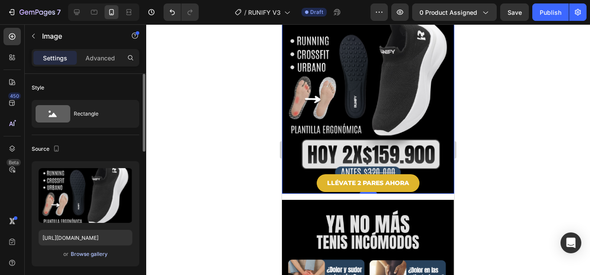
click at [95, 251] on div "Browse gallery" at bounding box center [89, 254] width 37 height 8
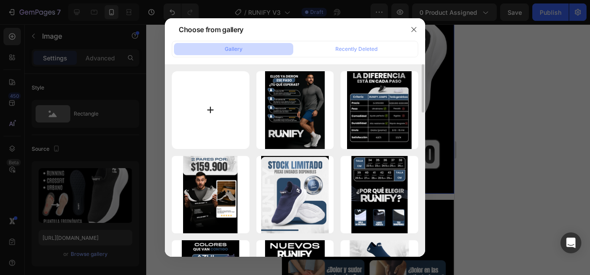
click at [217, 104] on input "file" at bounding box center [211, 110] width 78 height 78
type input "C:\fakepath\proceso v2-01bb.jpg"
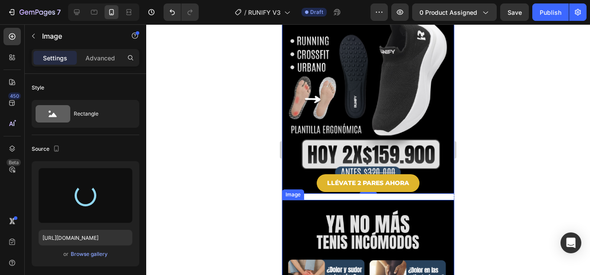
type input "[URL][DOMAIN_NAME]"
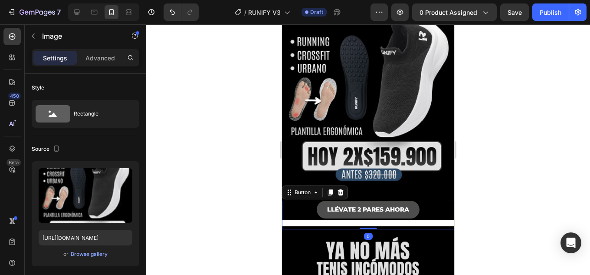
click at [408, 201] on button "LLÉVATE 2 PARES AHORA" at bounding box center [368, 210] width 103 height 18
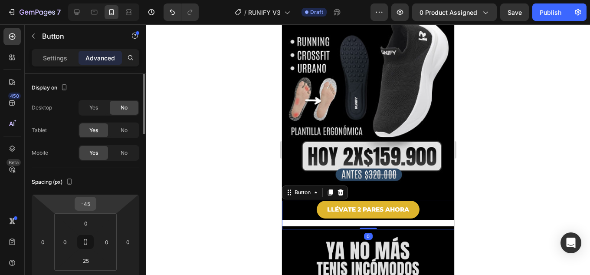
click at [86, 207] on input "-45" at bounding box center [85, 203] width 17 height 13
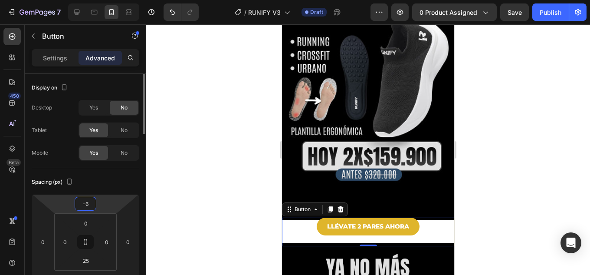
type input "-65"
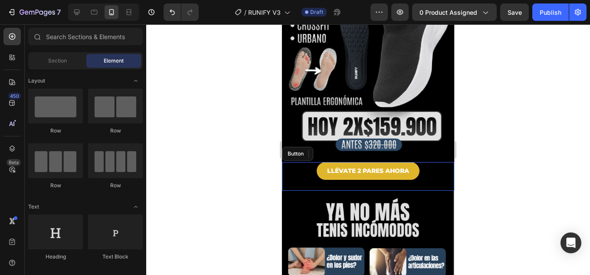
scroll to position [113, 0]
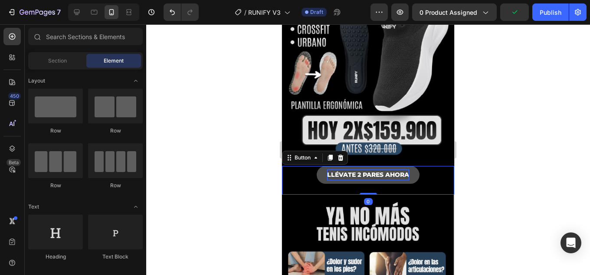
click at [378, 169] on p "LLÉVATE 2 PARES AHORA" at bounding box center [368, 174] width 82 height 11
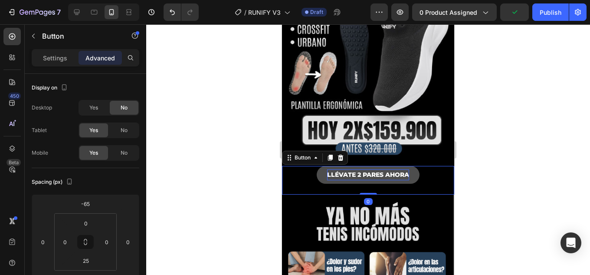
click at [378, 169] on p "LLÉVATE 2 PARES AHORA" at bounding box center [368, 174] width 82 height 11
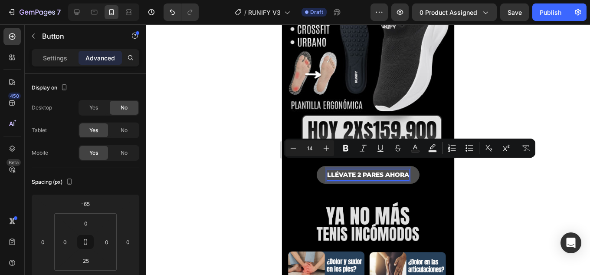
click at [327, 169] on p "LLÉVATE 2 PARES AHORA" at bounding box center [368, 174] width 82 height 11
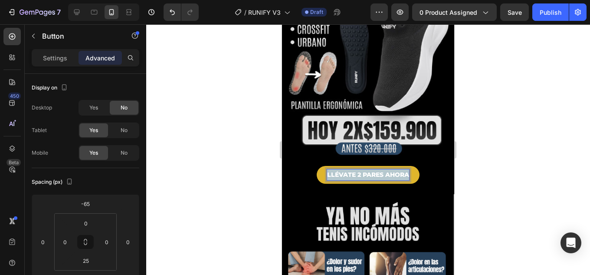
drag, startPoint x: 323, startPoint y: 163, endPoint x: 467, endPoint y: 163, distance: 143.7
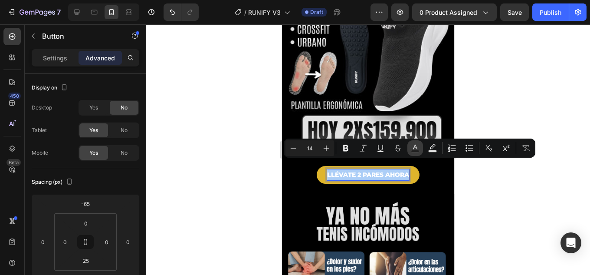
click at [415, 147] on icon "Editor contextual toolbar" at bounding box center [415, 147] width 4 height 5
type input "FFFFFF"
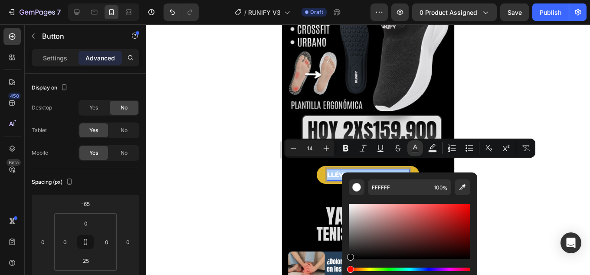
drag, startPoint x: 362, startPoint y: 228, endPoint x: 374, endPoint y: 241, distance: 17.6
click at [342, 0] on html "7 Version history / RUNIFY V3 Draft Preview 0 product assigned Save Publish 450…" at bounding box center [295, 0] width 590 height 0
type input "000000"
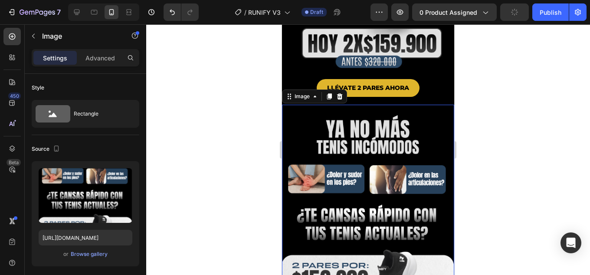
scroll to position [287, 0]
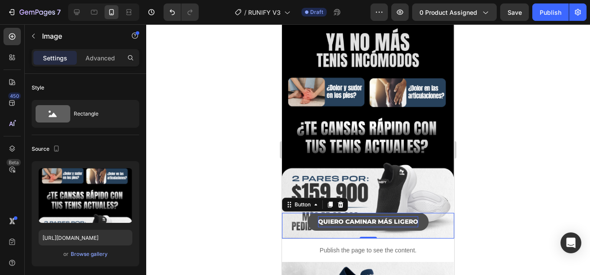
drag, startPoint x: 329, startPoint y: 201, endPoint x: 343, endPoint y: 206, distance: 14.3
click at [330, 216] on p "QUIERO CAMINAR MÁS LIGERO" at bounding box center [368, 221] width 100 height 11
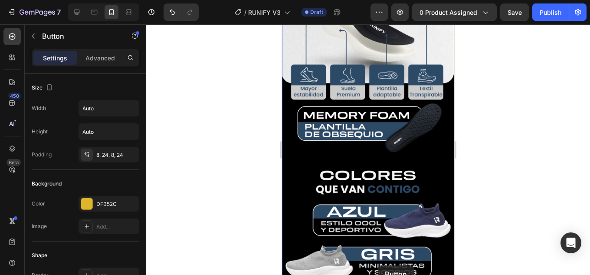
scroll to position [624, 0]
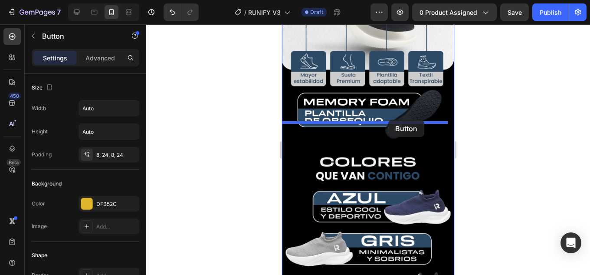
drag, startPoint x: 309, startPoint y: 188, endPoint x: 389, endPoint y: 120, distance: 104.7
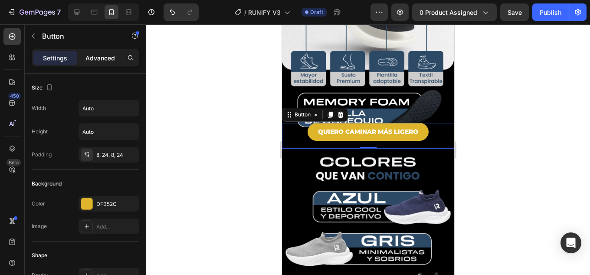
click at [101, 55] on p "Advanced" at bounding box center [101, 57] width 30 height 9
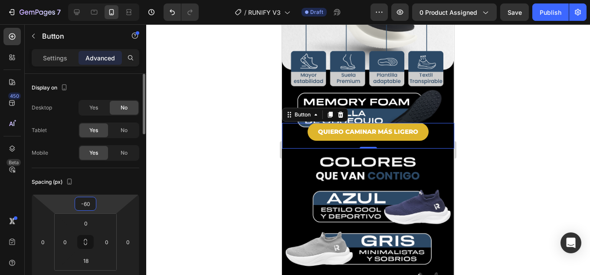
click at [86, 206] on input "-60" at bounding box center [85, 203] width 17 height 13
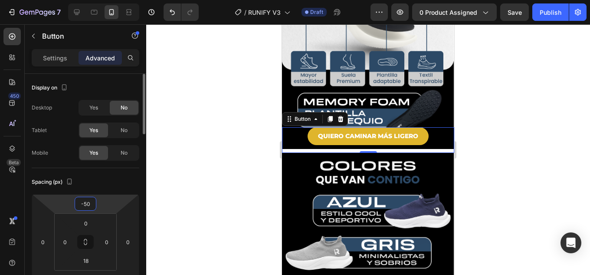
type input "-5"
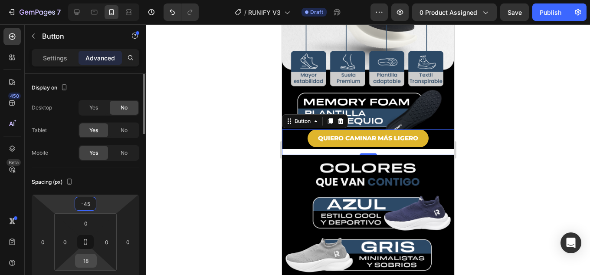
type input "-45"
click at [89, 260] on input "18" at bounding box center [85, 260] width 17 height 13
type input "2"
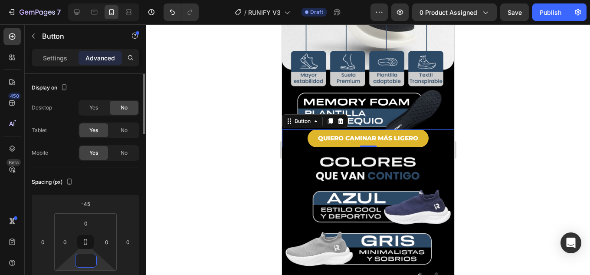
type input "4"
type input "5"
type input "4"
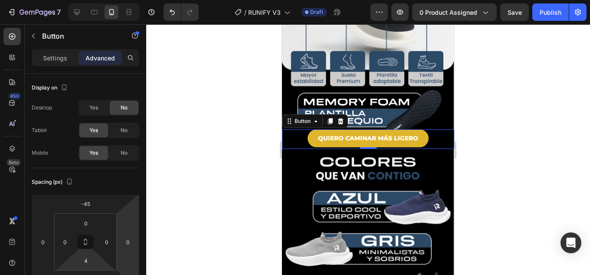
click at [564, 197] on div at bounding box center [368, 149] width 444 height 250
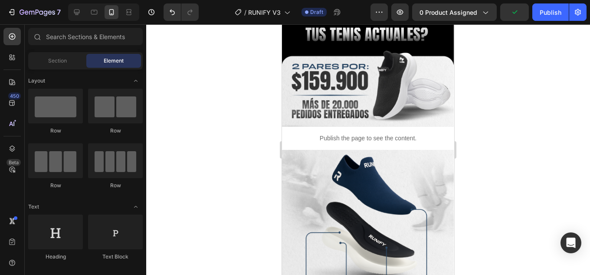
scroll to position [402, 0]
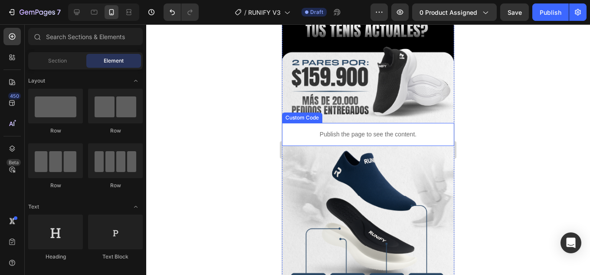
click at [291, 130] on p "Publish the page to see the content." at bounding box center [368, 134] width 172 height 9
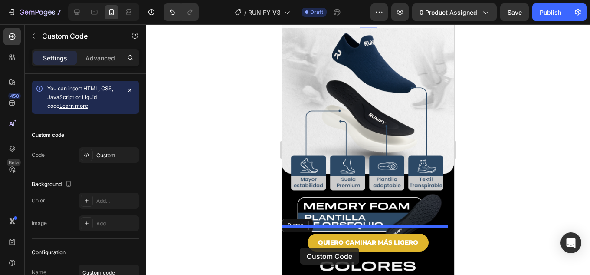
scroll to position [535, 0]
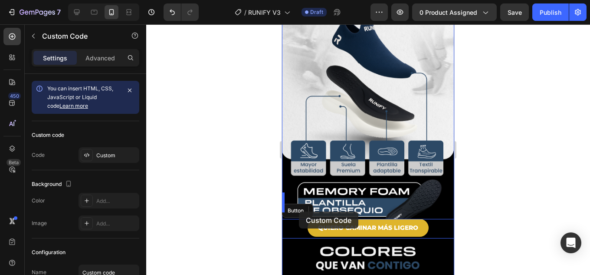
drag, startPoint x: 289, startPoint y: 97, endPoint x: 299, endPoint y: 211, distance: 115.1
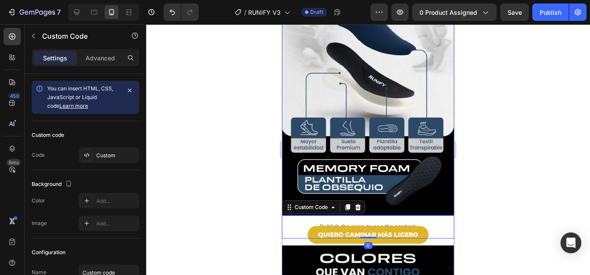
scroll to position [512, 0]
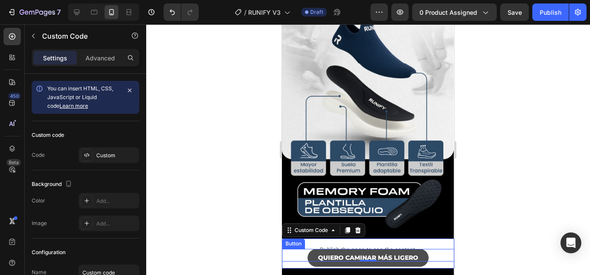
click at [308, 249] on button "QUIERO CAMINAR MÁS LIGERO" at bounding box center [368, 258] width 121 height 18
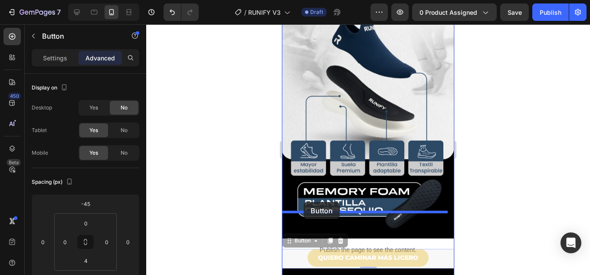
drag, startPoint x: 301, startPoint y: 215, endPoint x: 304, endPoint y: 202, distance: 13.4
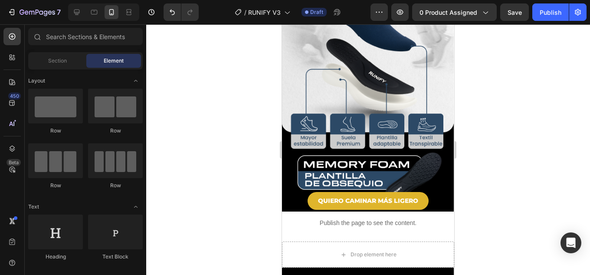
scroll to position [531, 0]
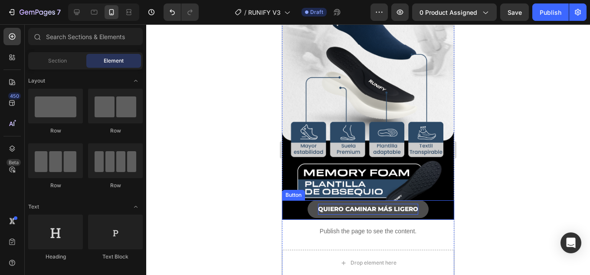
click at [343, 204] on p "QUIERO CAMINAR MÁS LIGERO" at bounding box center [368, 209] width 100 height 11
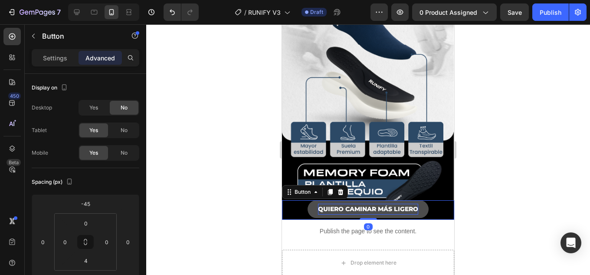
click at [343, 204] on p "QUIERO CAMINAR MÁS LIGERO" at bounding box center [368, 209] width 100 height 11
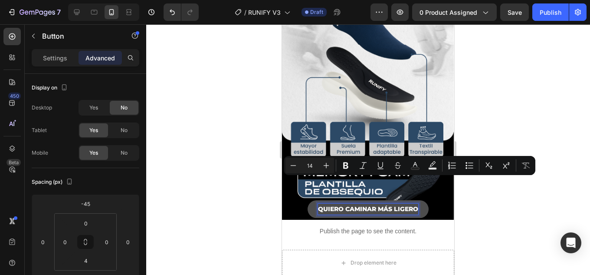
click at [318, 204] on p "QUIERO CAMINAR MÁS LIGERO" at bounding box center [368, 209] width 100 height 11
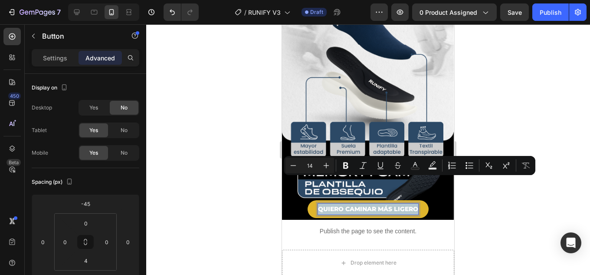
drag, startPoint x: 314, startPoint y: 181, endPoint x: 482, endPoint y: 181, distance: 168.0
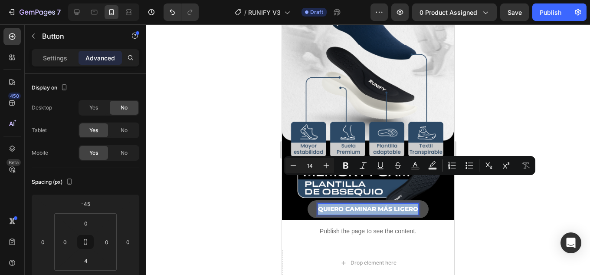
click at [355, 204] on p "QUIERO CAMINAR MÁS LIGERO" at bounding box center [368, 209] width 100 height 11
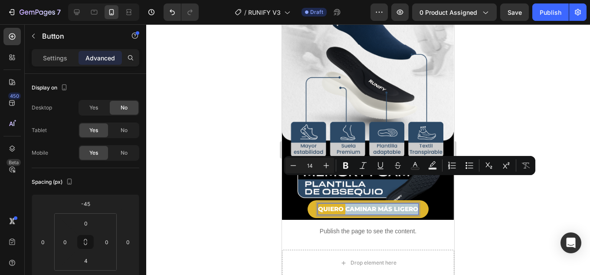
drag, startPoint x: 342, startPoint y: 182, endPoint x: 827, endPoint y: 206, distance: 486.0
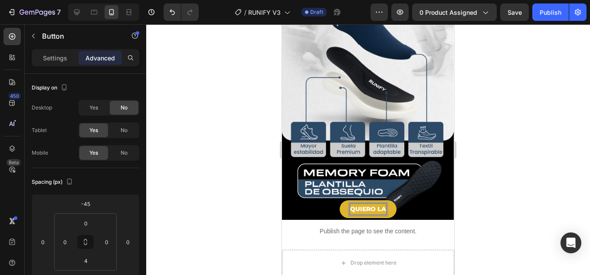
click at [340, 200] on button "QUIERO LA" at bounding box center [368, 209] width 57 height 18
click at [327, 200] on button "QUIERO LA PROMO" at bounding box center [368, 209] width 83 height 18
click at [324, 200] on button "QUIERO LA PROMO +" at bounding box center [368, 209] width 89 height 18
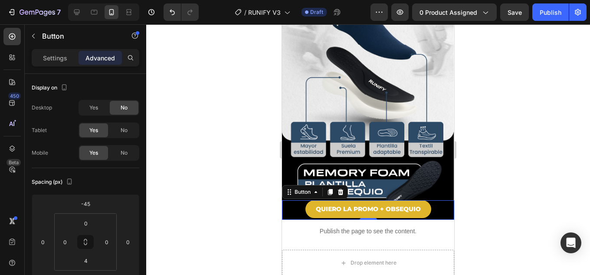
click at [517, 189] on div at bounding box center [368, 149] width 444 height 250
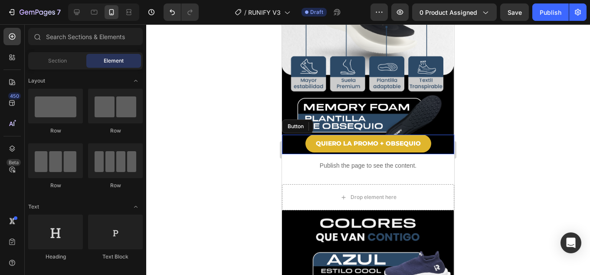
scroll to position [616, 0]
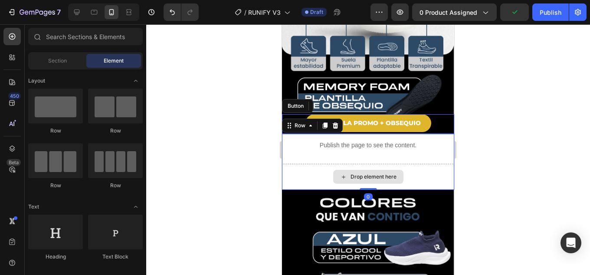
click at [417, 164] on div "Drop element here" at bounding box center [368, 177] width 172 height 26
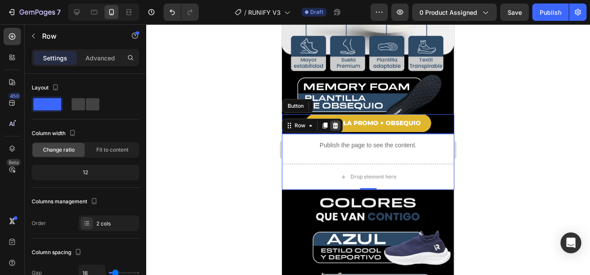
click at [335, 122] on icon at bounding box center [335, 125] width 7 height 7
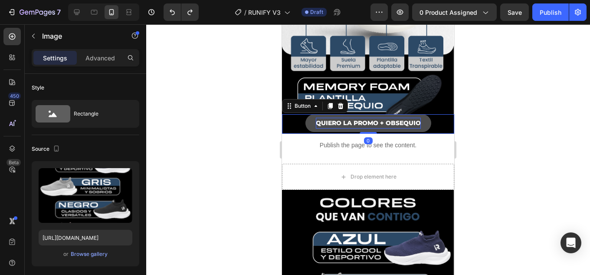
click at [364, 118] on p "QUIERO LA PROMO + OBSEQUIO" at bounding box center [368, 123] width 105 height 11
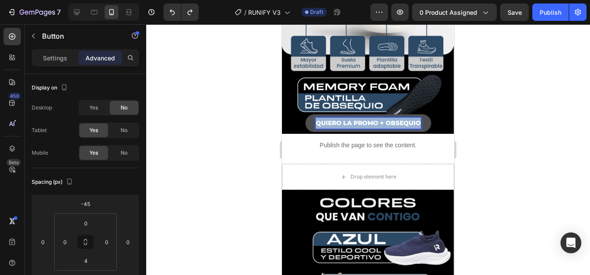
drag, startPoint x: 313, startPoint y: 96, endPoint x: 462, endPoint y: 96, distance: 149.3
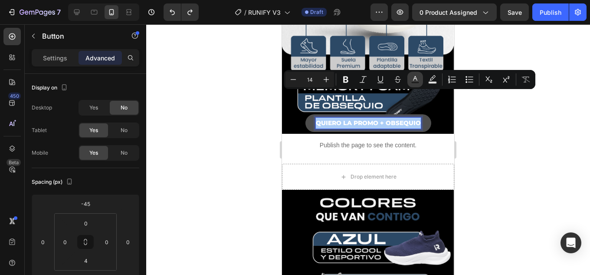
click at [414, 77] on icon "Editor contextual toolbar" at bounding box center [415, 79] width 9 height 9
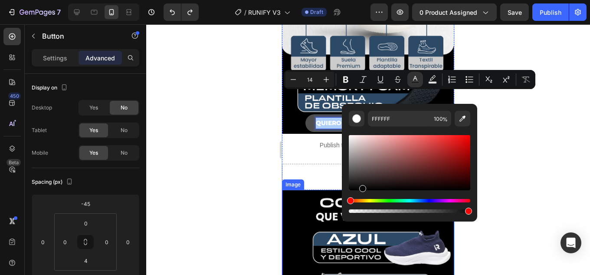
drag, startPoint x: 643, startPoint y: 212, endPoint x: 334, endPoint y: 211, distance: 309.1
type input "000000"
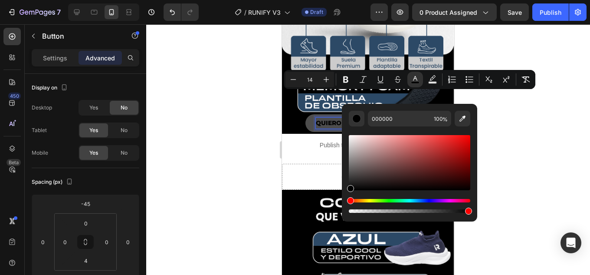
click at [541, 142] on div at bounding box center [368, 149] width 444 height 250
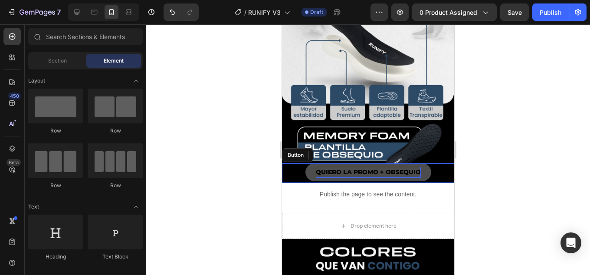
scroll to position [551, 0]
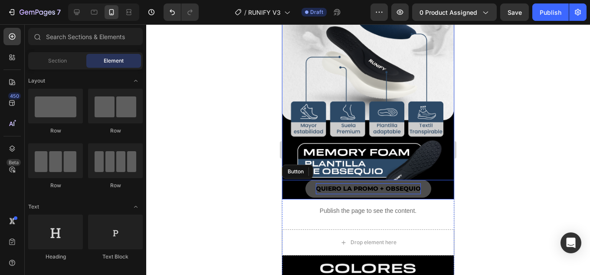
click at [423, 122] on img at bounding box center [368, 86] width 172 height 225
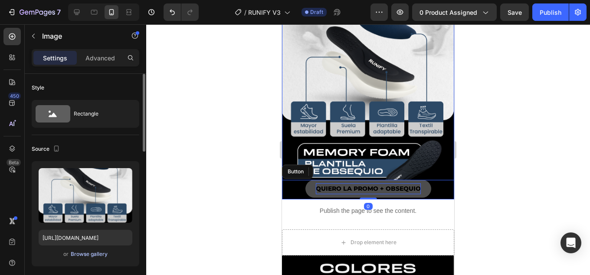
click at [96, 255] on div "Browse gallery" at bounding box center [89, 254] width 37 height 8
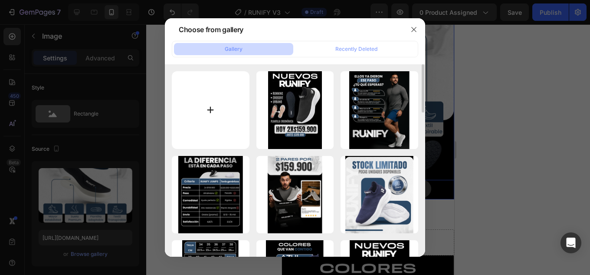
click at [210, 110] on input "file" at bounding box center [211, 110] width 78 height 78
type input "C:\fakepath\landing v2-03BB.jpg"
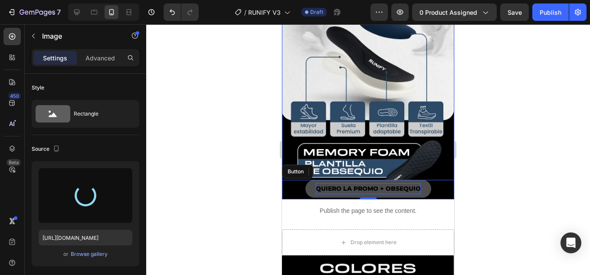
type input "[URL][DOMAIN_NAME]"
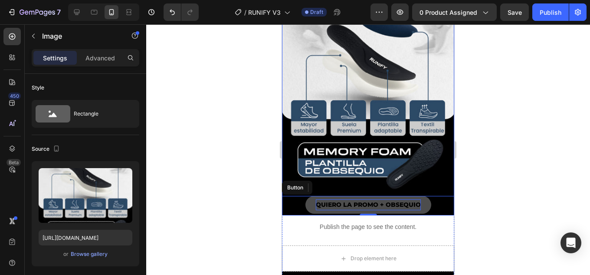
click at [420, 196] on button "QUIERO LA PROMO + OBSEQUIO" at bounding box center [369, 205] width 126 height 18
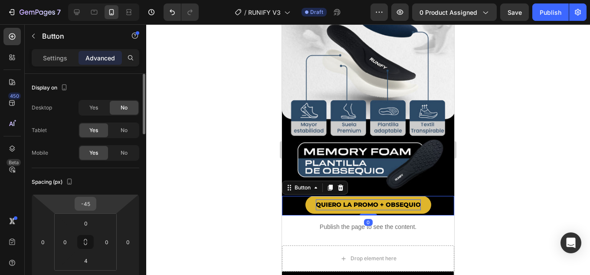
click at [88, 203] on input "-45" at bounding box center [85, 203] width 17 height 13
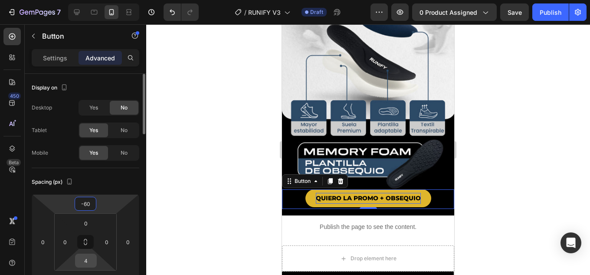
type input "-60"
click at [86, 260] on input "4" at bounding box center [85, 260] width 17 height 13
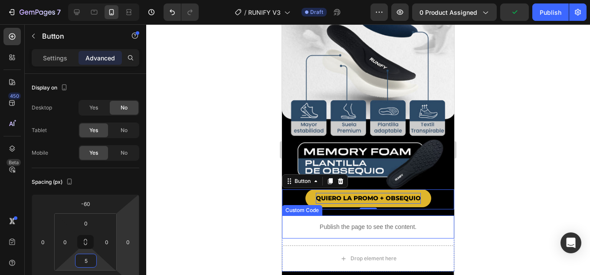
type input "5"
click at [524, 181] on div at bounding box center [368, 149] width 444 height 250
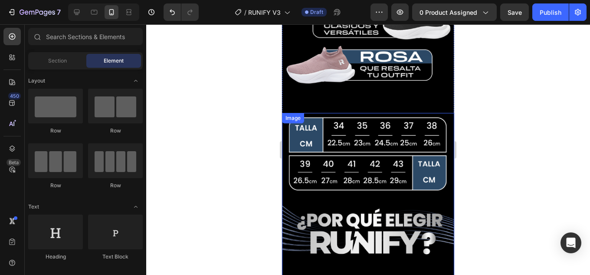
scroll to position [1028, 0]
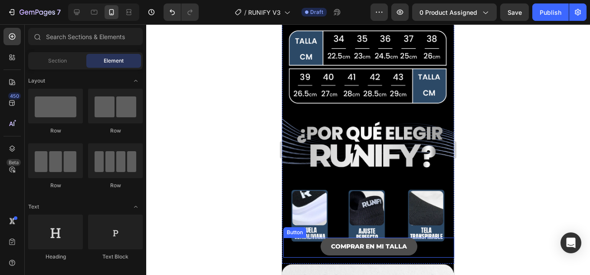
click at [407, 237] on button "COMPRAR EN MI TALLA" at bounding box center [369, 246] width 97 height 18
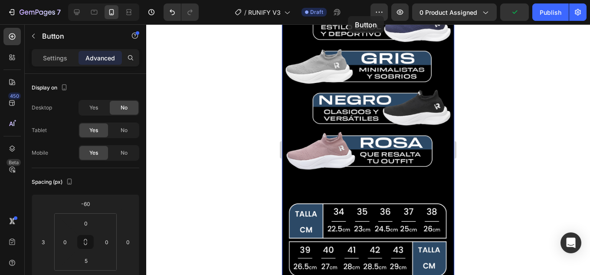
scroll to position [853, 0]
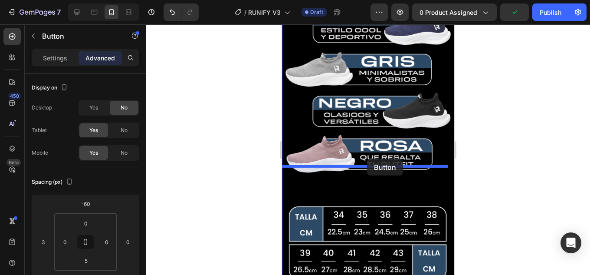
drag, startPoint x: 307, startPoint y: 186, endPoint x: 367, endPoint y: 158, distance: 66.3
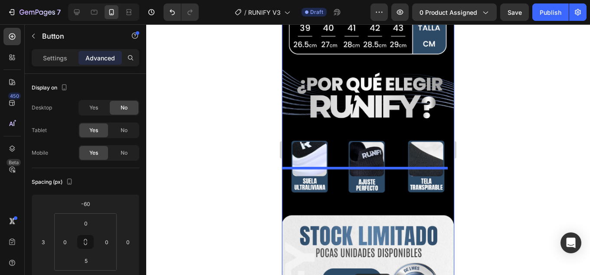
scroll to position [1104, 0]
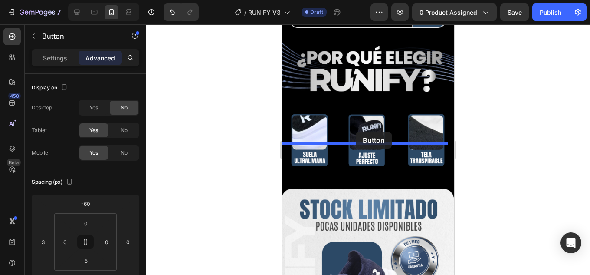
drag, startPoint x: 304, startPoint y: 47, endPoint x: 356, endPoint y: 132, distance: 99.3
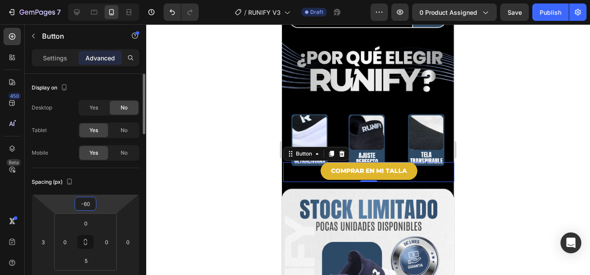
click at [89, 204] on input "-60" at bounding box center [85, 203] width 17 height 13
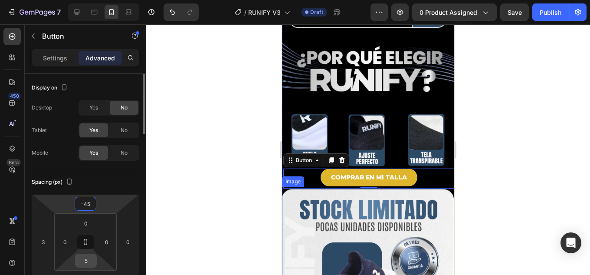
type input "-45"
click at [86, 257] on input "5" at bounding box center [85, 260] width 17 height 13
type input "2"
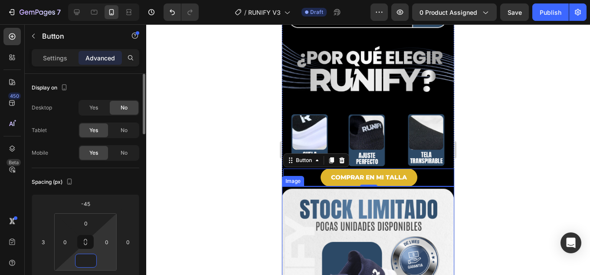
type input "6"
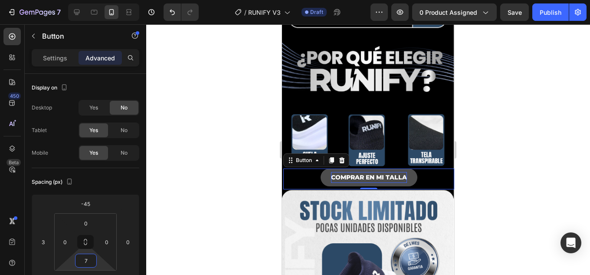
type input "7"
click at [376, 172] on p "COMPRAR EN MI TALLA" at bounding box center [369, 177] width 76 height 11
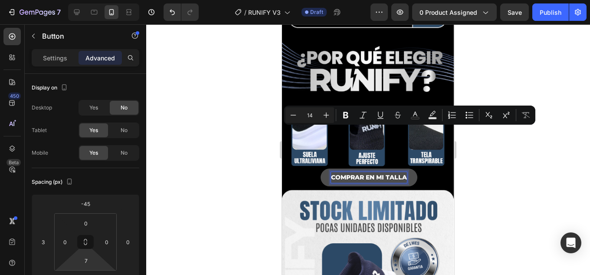
click at [333, 172] on p "COMPRAR EN MI TALLA" at bounding box center [369, 177] width 76 height 11
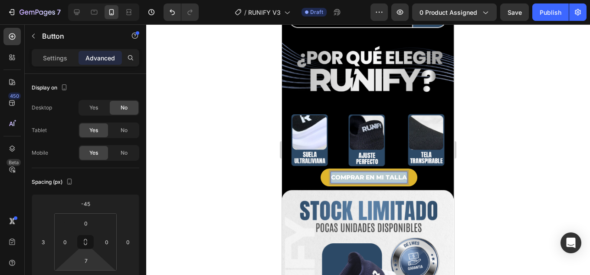
drag, startPoint x: 328, startPoint y: 132, endPoint x: 452, endPoint y: 132, distance: 124.2
click at [452, 132] on html "Mobile ( 397 px) iPhone 13 Mini iPhone 13 Pro iPhone 11 Pro Max iPhone 15 Pro M…" at bounding box center [368, 74] width 172 height 2309
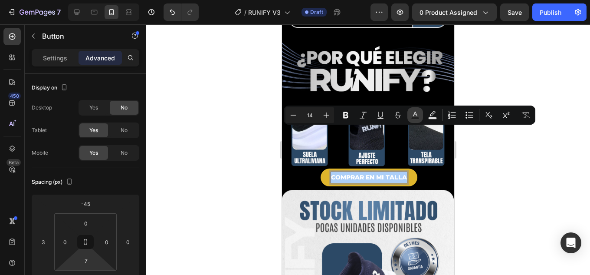
click at [413, 115] on icon "Editor contextual toolbar" at bounding box center [415, 115] width 9 height 9
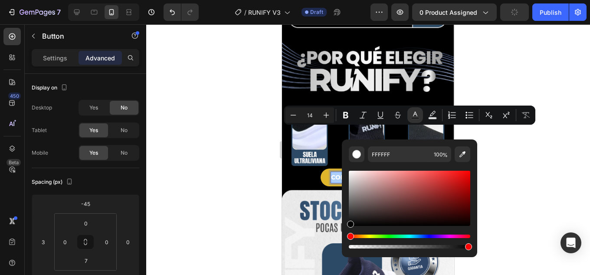
drag, startPoint x: 655, startPoint y: 242, endPoint x: 328, endPoint y: 240, distance: 326.9
type input "000000"
drag, startPoint x: 554, startPoint y: 187, endPoint x: 544, endPoint y: 185, distance: 11.0
click at [555, 187] on div at bounding box center [368, 149] width 444 height 250
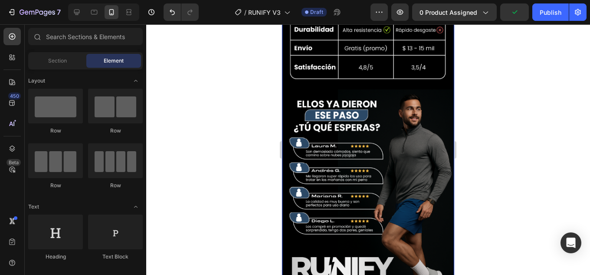
scroll to position [1820, 0]
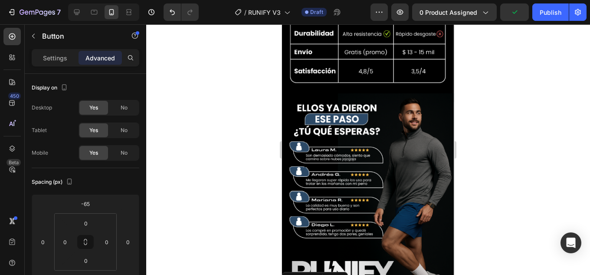
drag, startPoint x: 304, startPoint y: 221, endPoint x: 525, endPoint y: 221, distance: 221.0
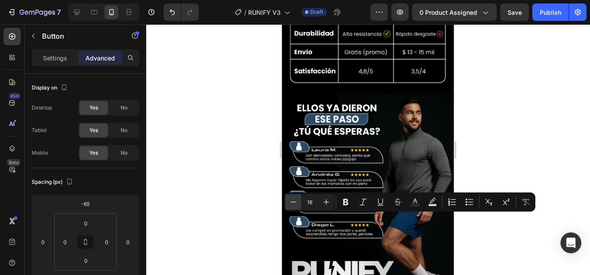
click at [291, 201] on icon "Editor contextual toolbar" at bounding box center [293, 202] width 9 height 9
type input "16"
click at [415, 200] on icon "Editor contextual toolbar" at bounding box center [415, 202] width 9 height 9
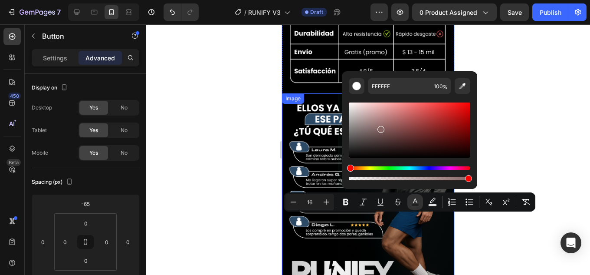
drag, startPoint x: 662, startPoint y: 152, endPoint x: 337, endPoint y: 188, distance: 326.3
type input "000000"
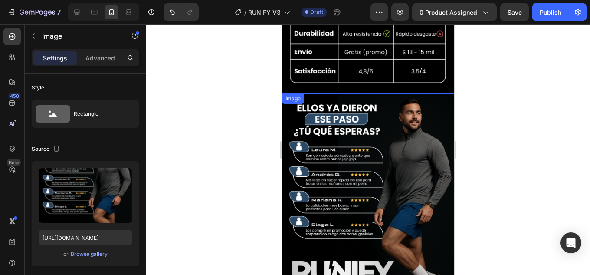
click at [435, 232] on img at bounding box center [368, 204] width 172 height 222
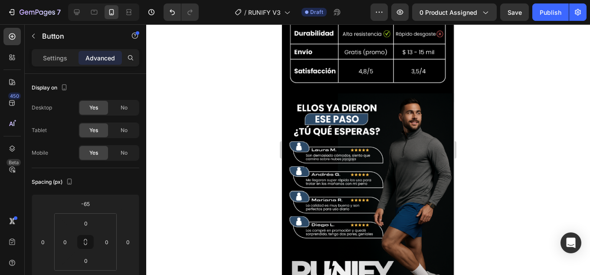
drag, startPoint x: 309, startPoint y: 221, endPoint x: 545, endPoint y: 221, distance: 235.7
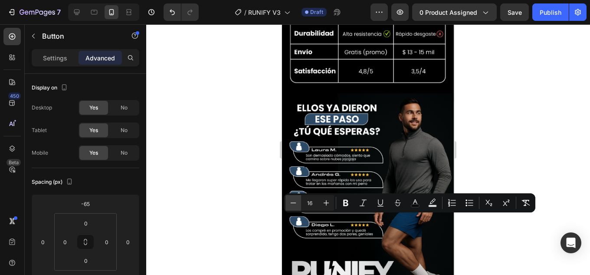
click at [296, 201] on icon "Editor contextual toolbar" at bounding box center [293, 202] width 9 height 9
type input "14"
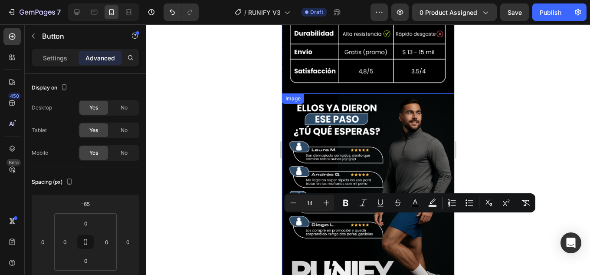
click at [481, 240] on div at bounding box center [368, 149] width 444 height 250
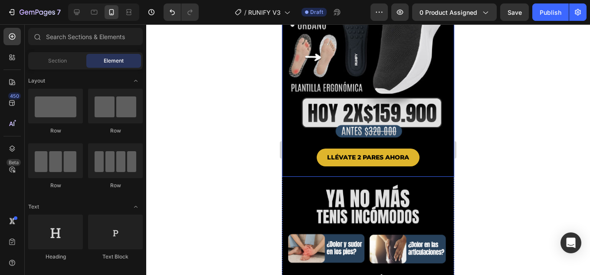
scroll to position [0, 0]
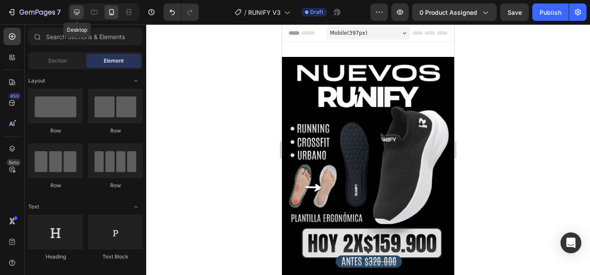
click at [77, 11] on icon at bounding box center [76, 12] width 9 height 9
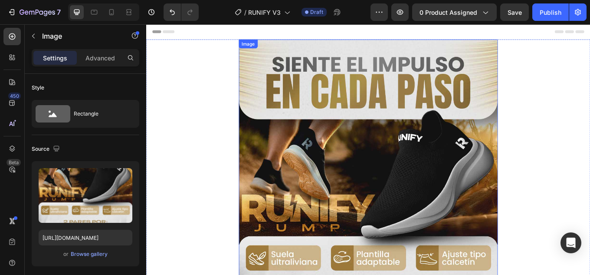
click at [399, 100] on img at bounding box center [407, 251] width 304 height 418
click at [96, 252] on div "Browse gallery" at bounding box center [89, 254] width 37 height 8
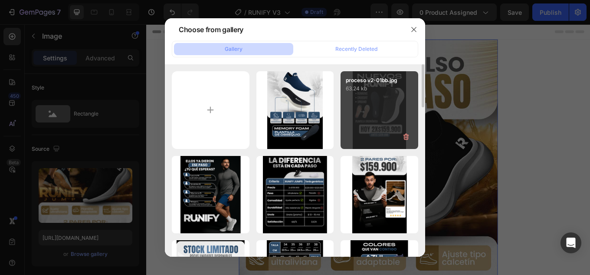
click at [374, 100] on div "proceso v2-01bb.jpg 63.24 kb" at bounding box center [380, 110] width 78 height 78
type input "[URL][DOMAIN_NAME]"
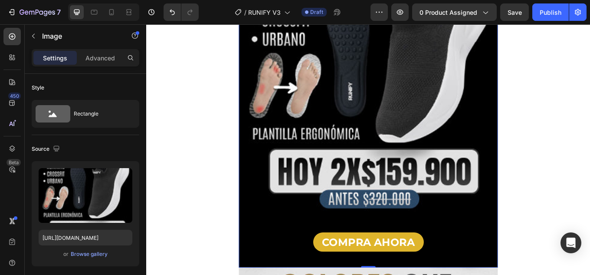
scroll to position [304, 0]
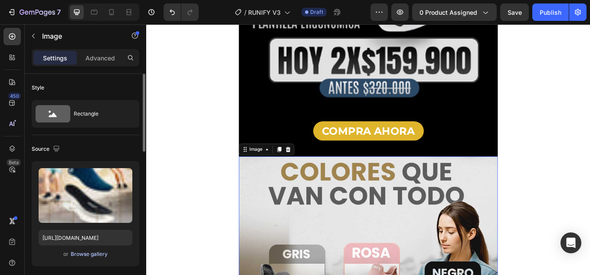
click at [96, 254] on div "Browse gallery" at bounding box center [89, 254] width 37 height 8
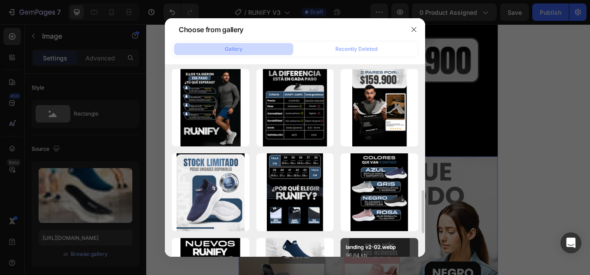
scroll to position [174, 0]
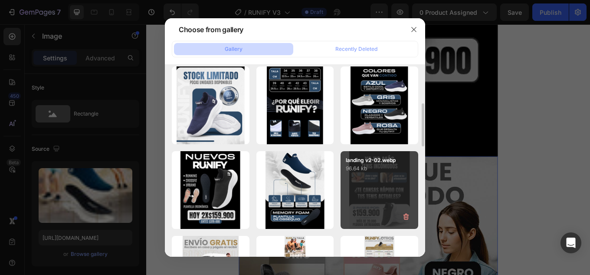
click at [384, 165] on p "96.64 kb" at bounding box center [379, 168] width 67 height 9
type input "[URL][DOMAIN_NAME]"
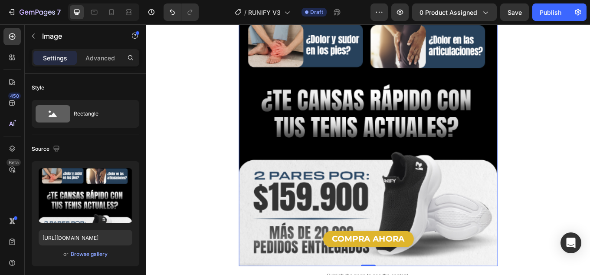
scroll to position [695, 0]
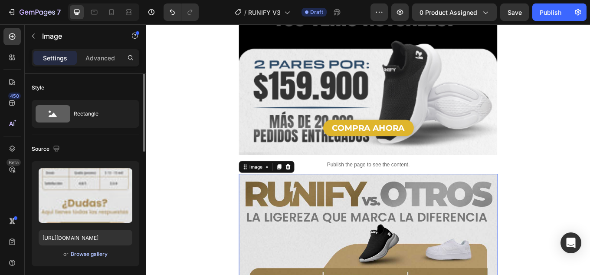
click at [88, 253] on div "Browse gallery" at bounding box center [89, 254] width 37 height 8
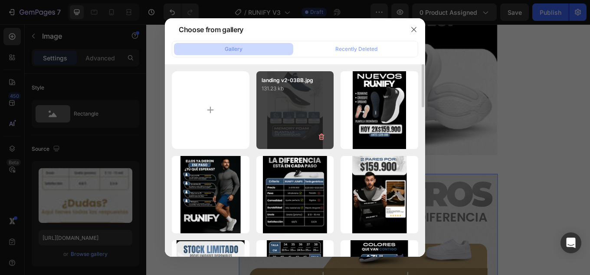
click at [306, 97] on div "landing v2-03BB.jpg 131.23 kb" at bounding box center [296, 110] width 78 height 78
type input "[URL][DOMAIN_NAME]"
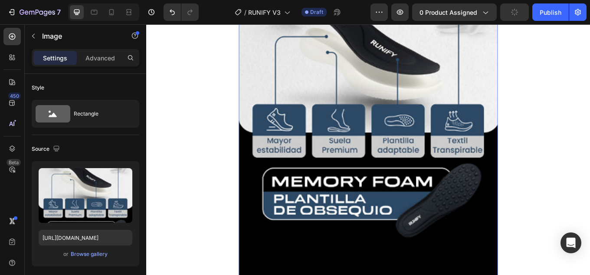
scroll to position [1085, 0]
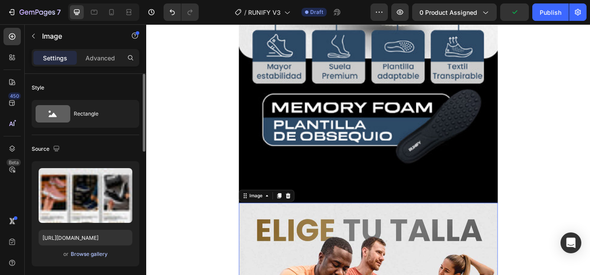
click at [96, 256] on div "Browse gallery" at bounding box center [89, 254] width 37 height 8
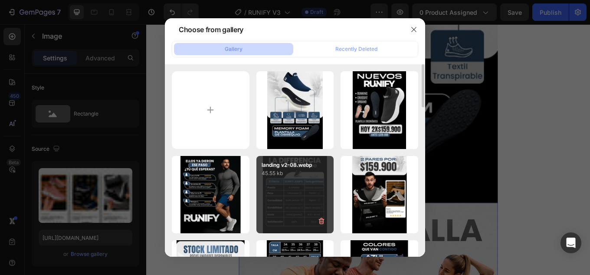
scroll to position [43, 0]
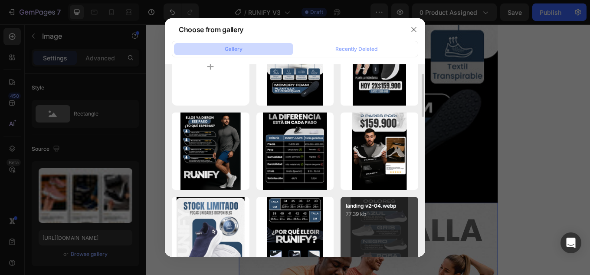
click at [387, 221] on div "landing v2-04.webp 77.39 kb" at bounding box center [380, 236] width 78 height 78
type input "[URL][DOMAIN_NAME]"
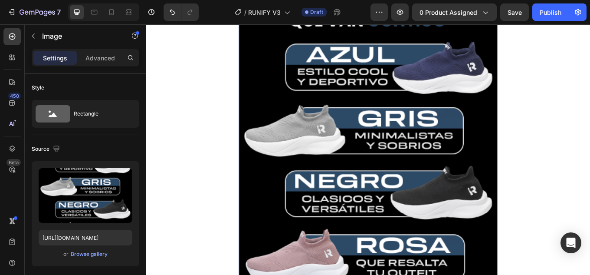
scroll to position [1519, 0]
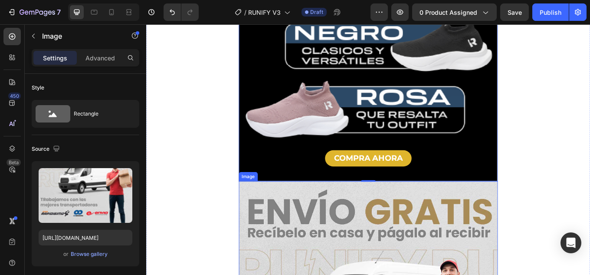
click at [88, 251] on div "Browse gallery" at bounding box center [89, 254] width 37 height 8
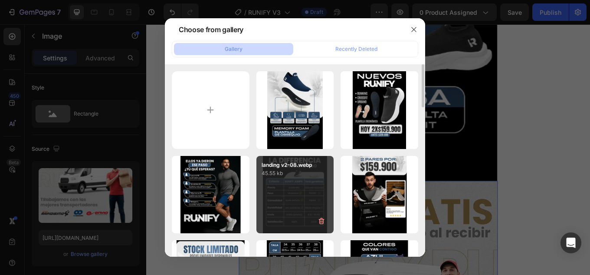
scroll to position [43, 0]
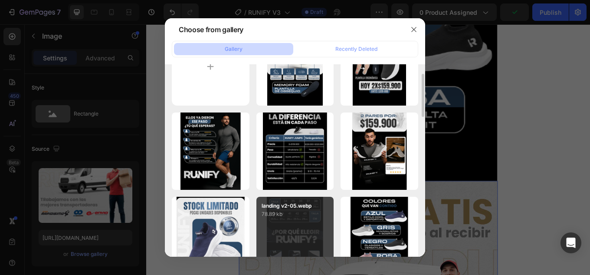
click at [286, 222] on div "landing v2-05.webp 78.89 kb" at bounding box center [296, 236] width 78 height 78
type input "[URL][DOMAIN_NAME]"
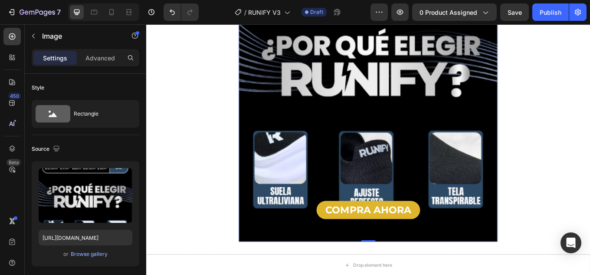
scroll to position [1954, 0]
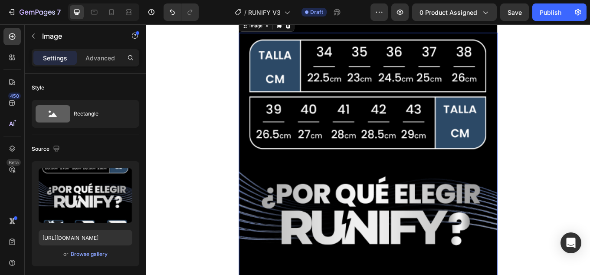
scroll to position [1563, 0]
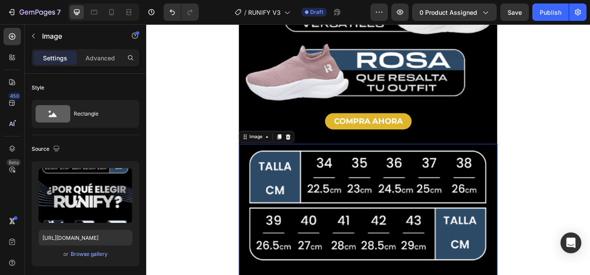
click at [301, 153] on icon at bounding box center [302, 156] width 5 height 6
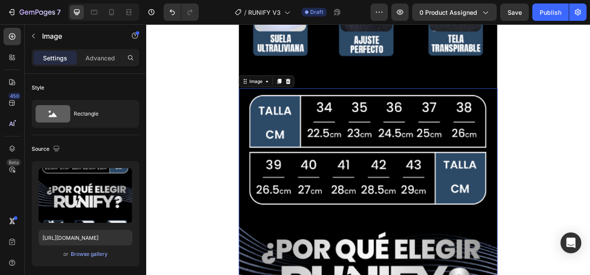
scroll to position [2176, 0]
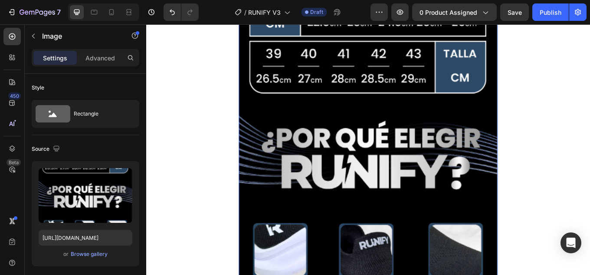
click at [377, 185] on img at bounding box center [407, 178] width 304 height 418
click at [92, 253] on div "Browse gallery" at bounding box center [89, 254] width 37 height 8
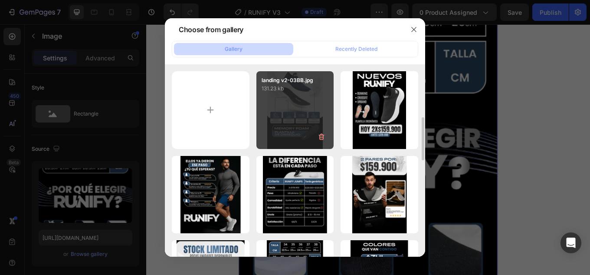
scroll to position [130, 0]
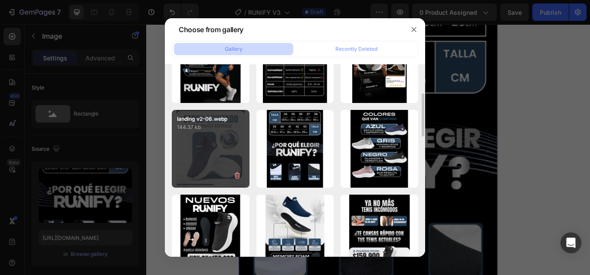
click at [225, 159] on div "landing v2-06.webp 144.37 kb" at bounding box center [211, 149] width 78 height 78
type input "[URL][DOMAIN_NAME]"
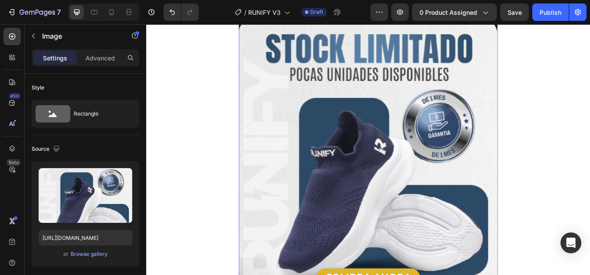
scroll to position [1959, 0]
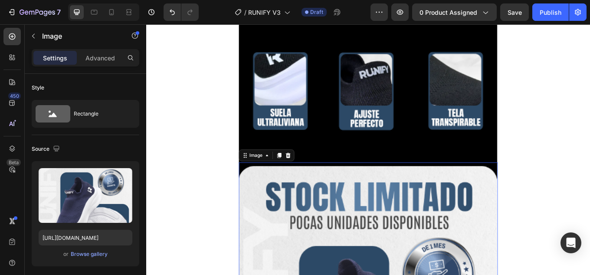
drag, startPoint x: 404, startPoint y: 220, endPoint x: 402, endPoint y: 216, distance: 4.5
click at [300, 175] on icon at bounding box center [302, 178] width 7 height 7
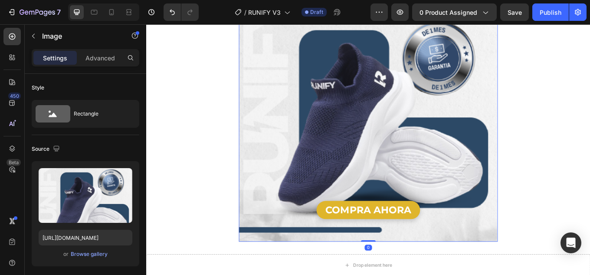
scroll to position [2426, 0]
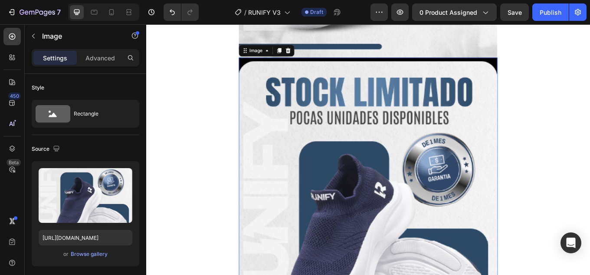
click at [352, 138] on img at bounding box center [407, 236] width 304 height 346
click at [89, 254] on div "Browse gallery" at bounding box center [89, 254] width 37 height 8
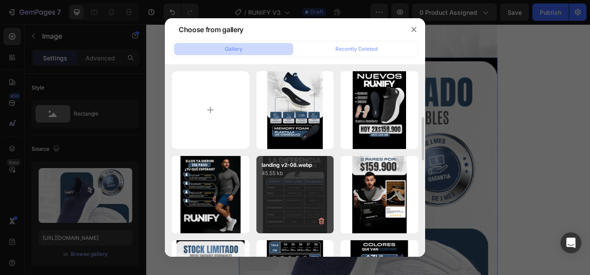
scroll to position [43, 0]
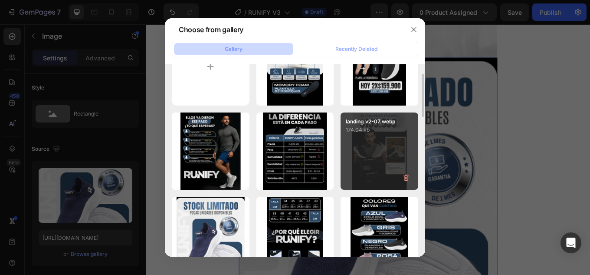
click at [382, 141] on div "landing v2-07.webp 174.04 kb" at bounding box center [380, 151] width 78 height 78
type input "[URL][DOMAIN_NAME]"
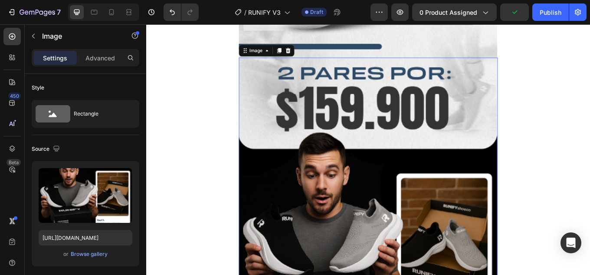
scroll to position [2513, 0]
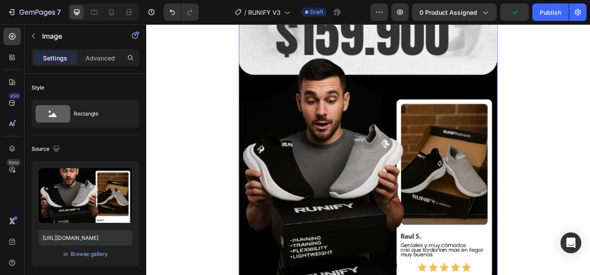
click at [395, 163] on img at bounding box center [407, 193] width 304 height 432
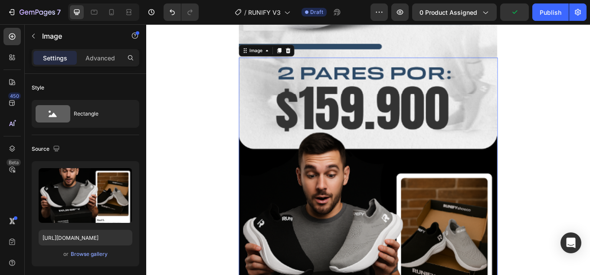
scroll to position [2383, 0]
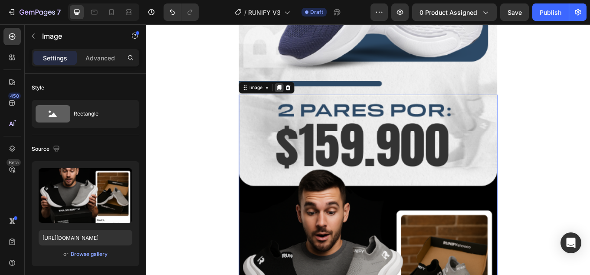
click at [302, 93] on div at bounding box center [302, 98] width 10 height 10
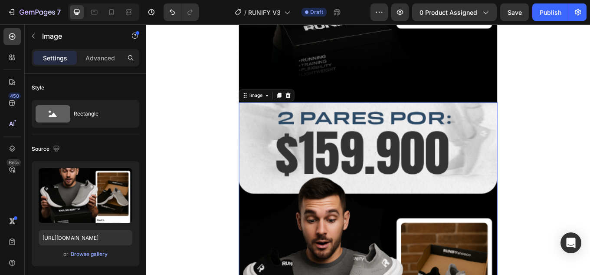
click at [92, 251] on div "Browse gallery" at bounding box center [89, 254] width 37 height 8
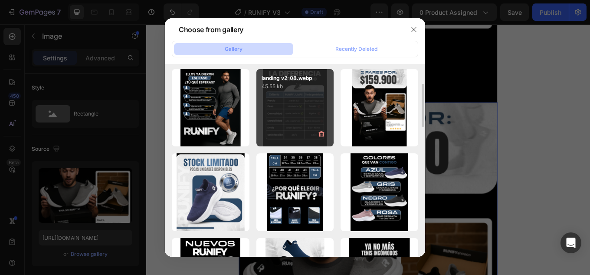
scroll to position [43, 0]
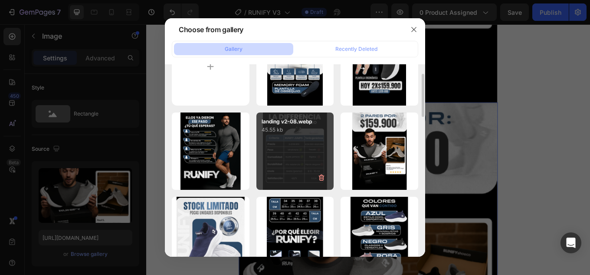
click at [285, 143] on div "landing v2-08.webp 45.55 kb" at bounding box center [296, 151] width 78 height 78
type input "[URL][DOMAIN_NAME]"
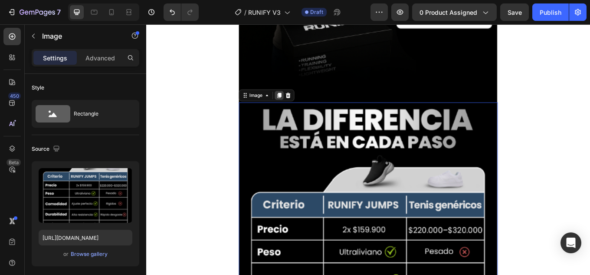
click at [301, 105] on icon at bounding box center [302, 108] width 5 height 6
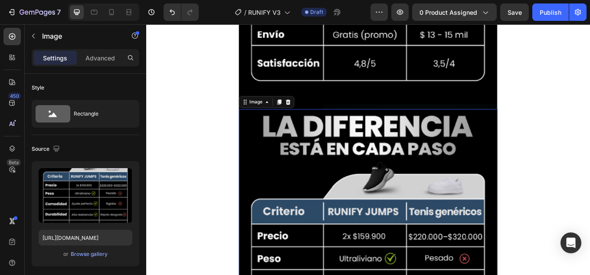
click at [94, 254] on div "Browse gallery" at bounding box center [89, 254] width 37 height 8
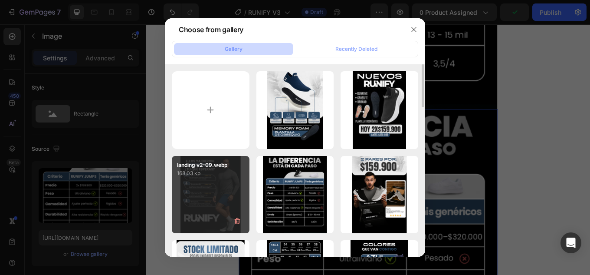
click at [221, 187] on div "landing v2-09.webp 168.03 kb" at bounding box center [211, 195] width 78 height 78
type input "[URL][DOMAIN_NAME]"
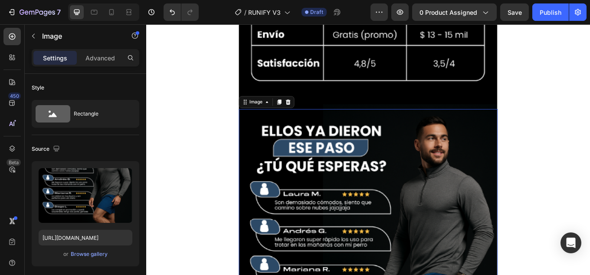
scroll to position [3335, 0]
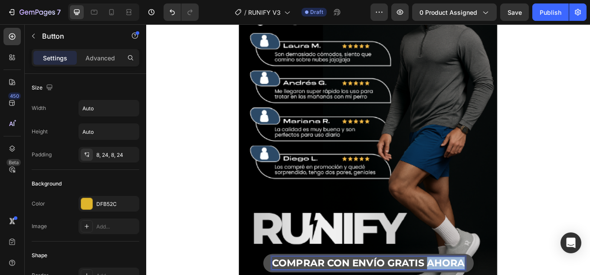
drag, startPoint x: 475, startPoint y: 224, endPoint x: 593, endPoint y: 224, distance: 118.1
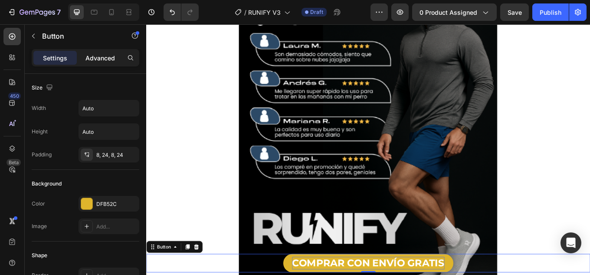
click at [96, 58] on p "Advanced" at bounding box center [101, 57] width 30 height 9
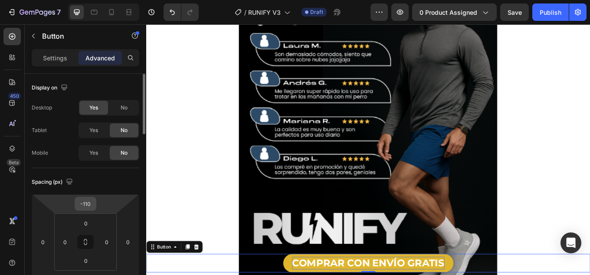
click at [86, 204] on input "-110" at bounding box center [85, 203] width 17 height 13
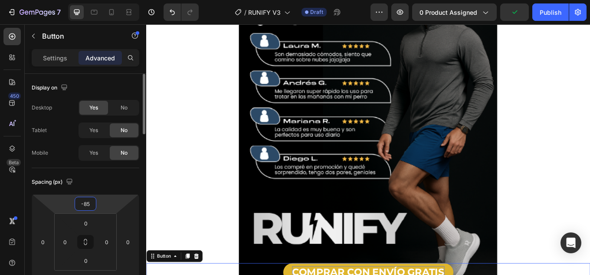
type input "-8"
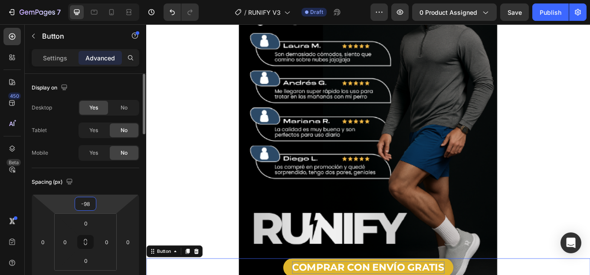
type input "-98"
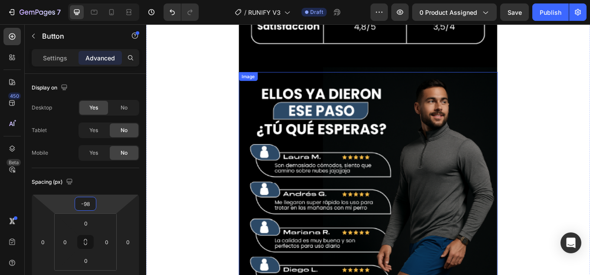
scroll to position [3378, 0]
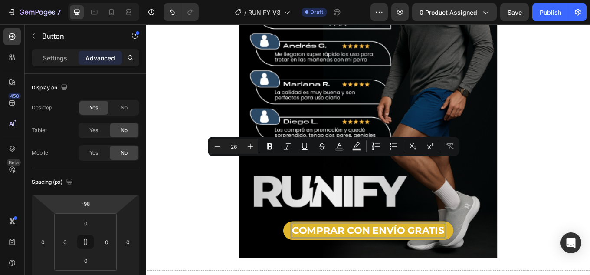
click at [317, 259] on p "COMPRAR CON ENVÍO GRATIS" at bounding box center [406, 266] width 179 height 15
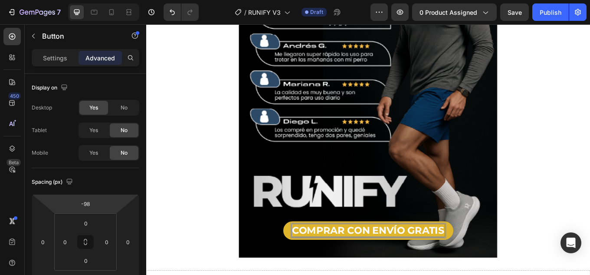
drag, startPoint x: 315, startPoint y: 185, endPoint x: 550, endPoint y: 181, distance: 234.9
click at [559, 255] on div "COMPRAR CON ENVÍO GRATIS Button -41" at bounding box center [406, 266] width 521 height 22
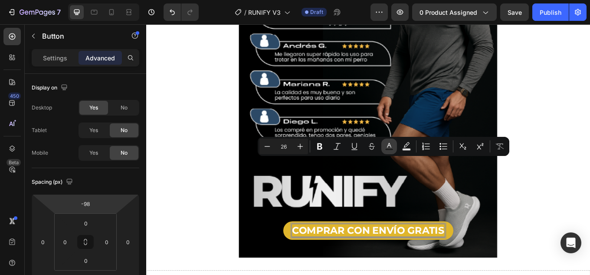
click at [388, 145] on icon "Editor contextual toolbar" at bounding box center [389, 146] width 9 height 9
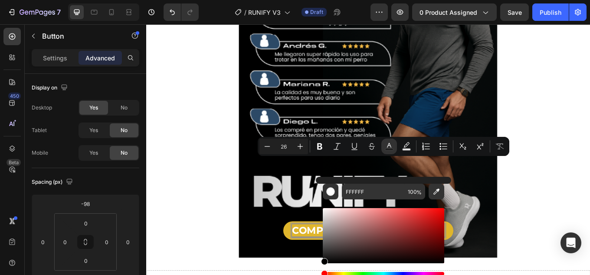
drag, startPoint x: 349, startPoint y: 244, endPoint x: 358, endPoint y: 260, distance: 18.3
click at [304, 0] on html "7 Version history / RUNIFY V3 Draft Preview 0 product assigned Save Publish 450…" at bounding box center [295, 0] width 590 height 0
type input "000000"
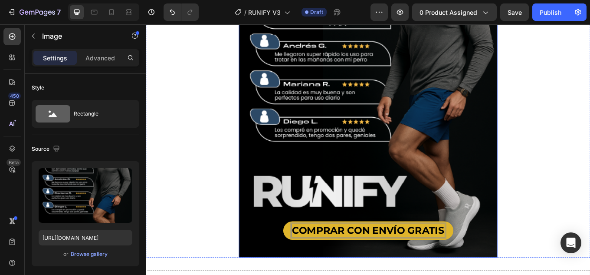
click at [485, 128] on img at bounding box center [407, 102] width 304 height 391
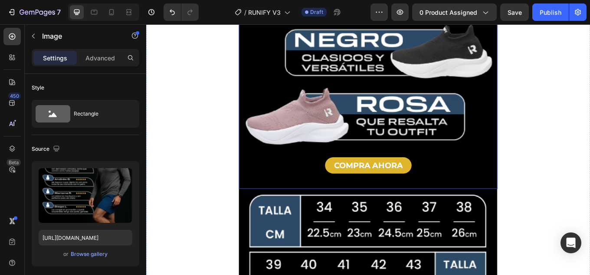
scroll to position [1424, 0]
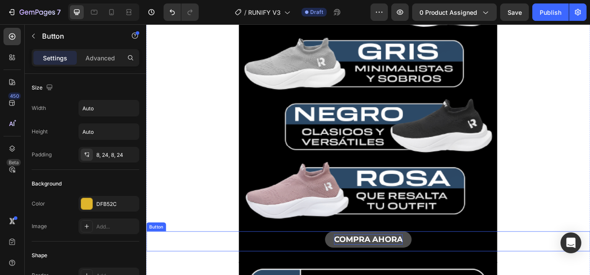
click at [425, 270] on p "COMPRA AHORA" at bounding box center [406, 276] width 81 height 12
click at [379, 270] on p "COMPRA AHORA" at bounding box center [406, 276] width 81 height 12
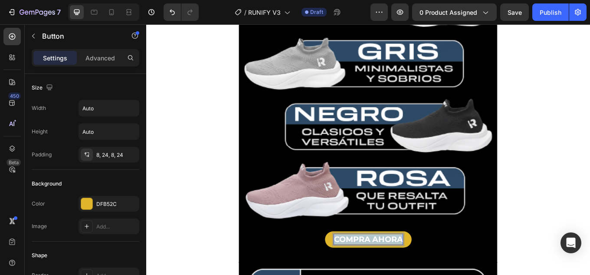
drag, startPoint x: 364, startPoint y: 240, endPoint x: 564, endPoint y: 237, distance: 200.1
click at [564, 267] on div "COMPRA AHORA Button 0" at bounding box center [406, 278] width 521 height 23
click at [362, 267] on button "SELECCIONAR" at bounding box center [406, 276] width 89 height 19
click at [344, 267] on button "SELECCIONAR COLOR" at bounding box center [406, 276] width 125 height 19
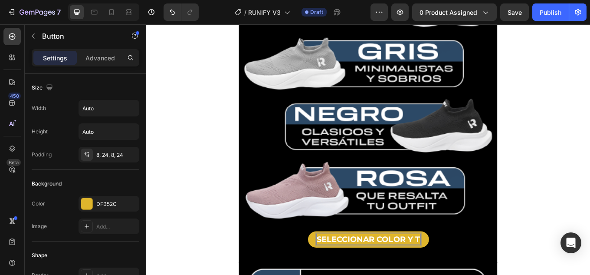
click at [336, 267] on button "SELECCIONAR COLOR Y T" at bounding box center [407, 276] width 142 height 19
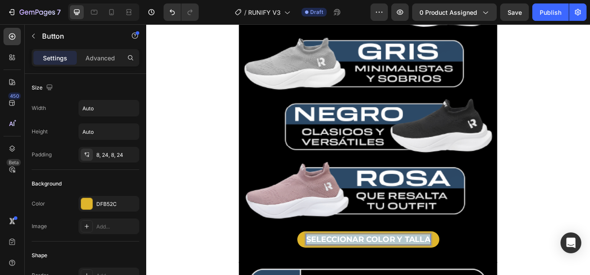
drag, startPoint x: 330, startPoint y: 240, endPoint x: 537, endPoint y: 240, distance: 206.6
click at [537, 267] on div "SELECCIONAR COLOR Y TALLA Button 0" at bounding box center [406, 278] width 521 height 23
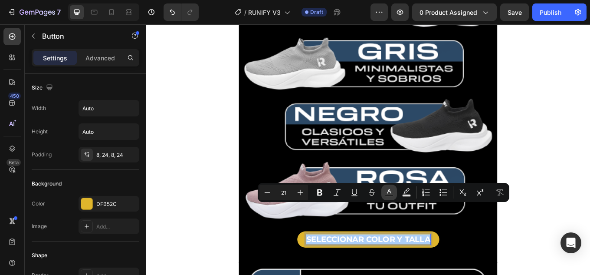
click at [389, 193] on icon "Editor contextual toolbar" at bounding box center [389, 192] width 9 height 9
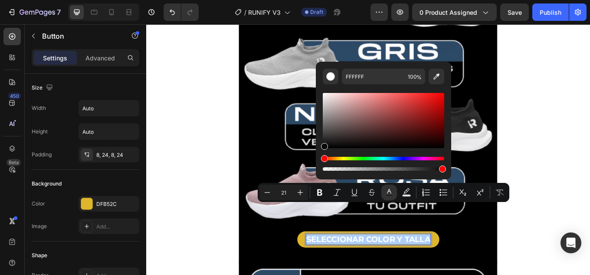
drag, startPoint x: 483, startPoint y: 156, endPoint x: 339, endPoint y: 185, distance: 147.0
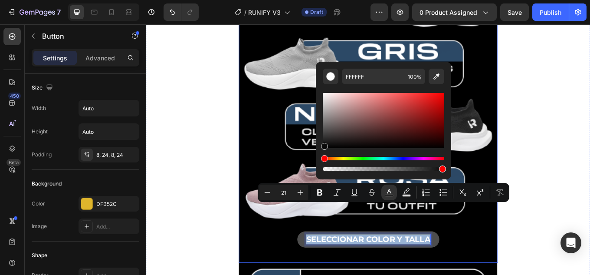
type input "0A0A0A"
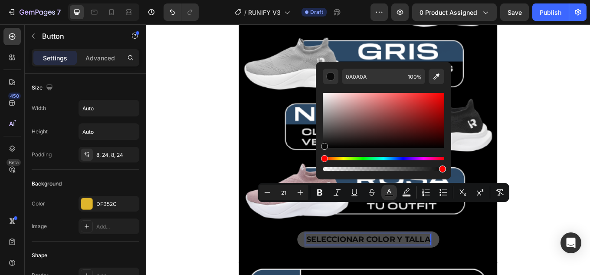
click at [411, 271] on span "SELECCIONAR COLOR Y TALLA" at bounding box center [407, 276] width 146 height 11
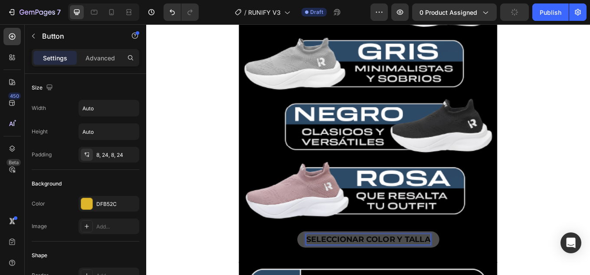
click at [432, 271] on span "SELECCIONAR COLOR Y TALLA" at bounding box center [407, 276] width 146 height 11
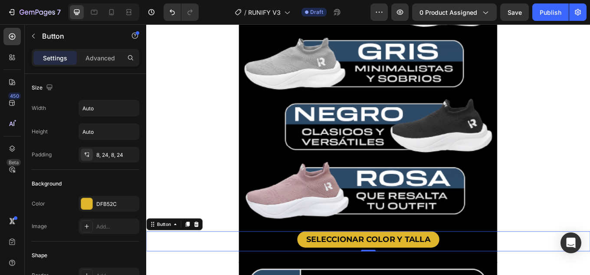
click at [508, 267] on div "SELECCIONAR COLOR Y TALLA Button 0" at bounding box center [406, 278] width 521 height 23
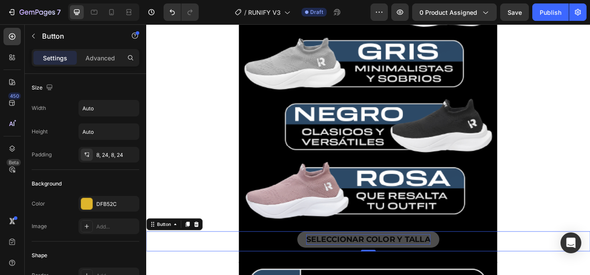
click at [471, 271] on span "SELECCIONAR COLOR Y TALLA" at bounding box center [407, 276] width 146 height 11
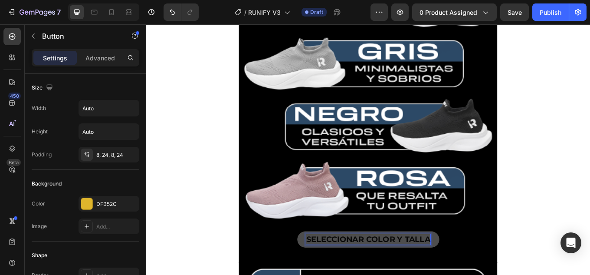
click at [379, 271] on span "SELECCIONAR COLOR Y TALLA" at bounding box center [407, 276] width 146 height 11
drag, startPoint x: 330, startPoint y: 239, endPoint x: 617, endPoint y: 238, distance: 287.0
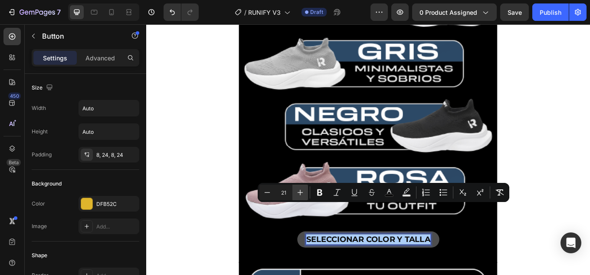
click at [299, 191] on icon "Editor contextual toolbar" at bounding box center [300, 192] width 9 height 9
type input "23"
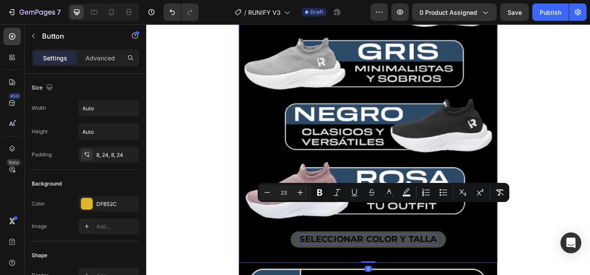
click at [487, 187] on img at bounding box center [407, 100] width 304 height 410
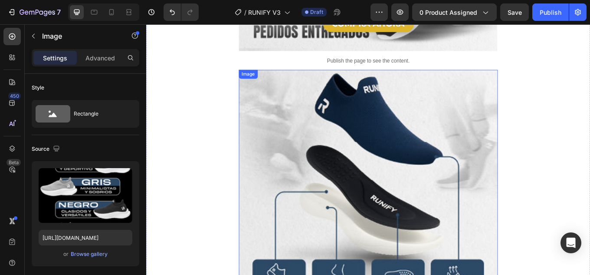
scroll to position [643, 0]
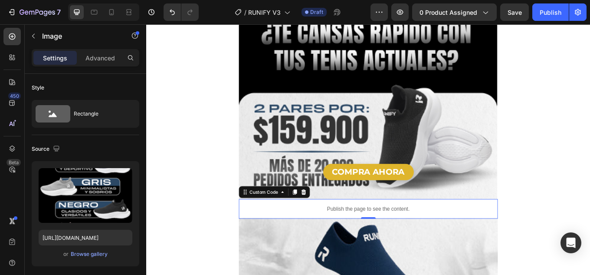
click at [285, 236] on p "Publish the page to see the content." at bounding box center [407, 240] width 304 height 9
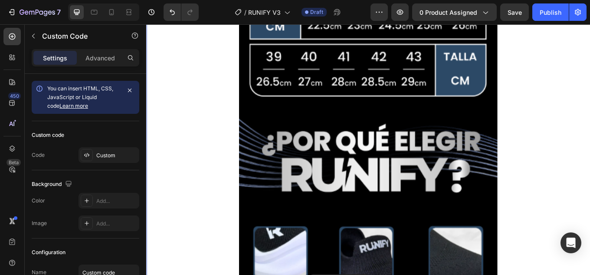
scroll to position [1957, 0]
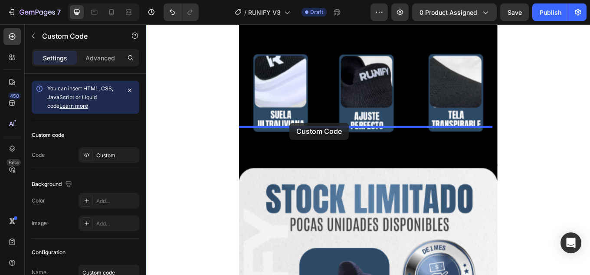
drag, startPoint x: 284, startPoint y: 205, endPoint x: 314, endPoint y: 140, distance: 71.9
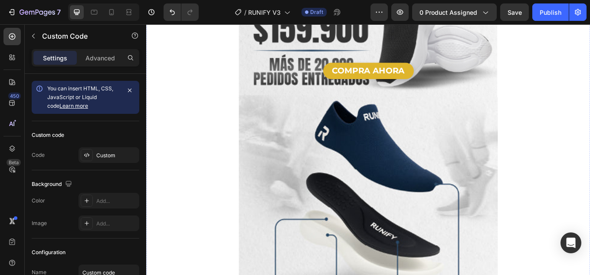
scroll to position [718, 0]
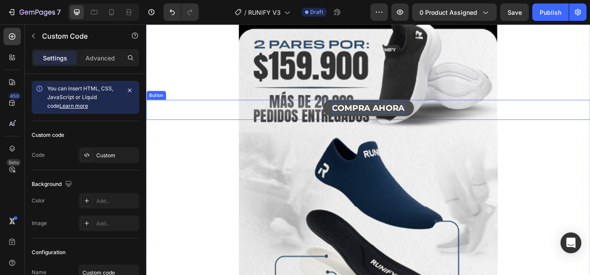
click at [434, 116] on p "COMPRA AHORA" at bounding box center [407, 122] width 86 height 13
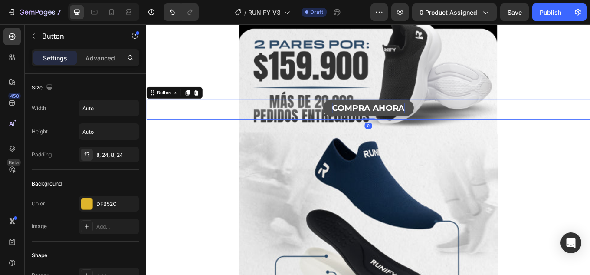
click at [434, 116] on p "COMPRA AHORA" at bounding box center [407, 122] width 86 height 13
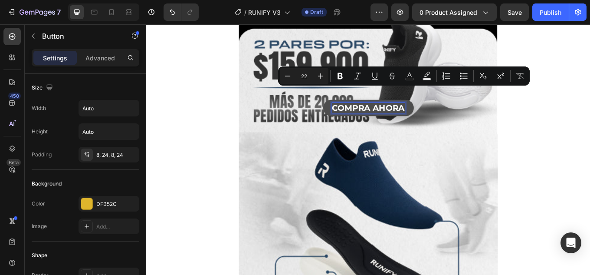
click at [405, 116] on p "COMPRA AHORA" at bounding box center [407, 122] width 86 height 13
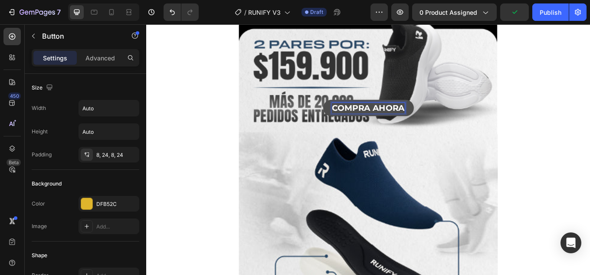
click at [354, 113] on button "COMPRA AHORA" at bounding box center [407, 123] width 106 height 20
click at [348, 113] on button "COMPRA 2 AHORA" at bounding box center [406, 123] width 117 height 20
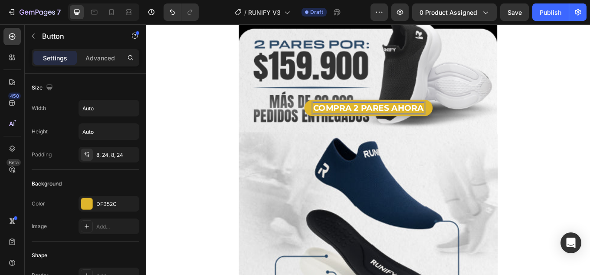
click at [382, 116] on p "COMPRA 2 PARES AHORA" at bounding box center [407, 122] width 130 height 13
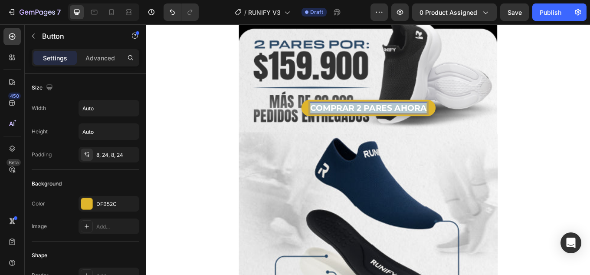
drag, startPoint x: 337, startPoint y: 104, endPoint x: 590, endPoint y: 25, distance: 264.9
click at [590, 113] on div "COMPRAR 2 PARES AHORA Button 0" at bounding box center [406, 125] width 521 height 24
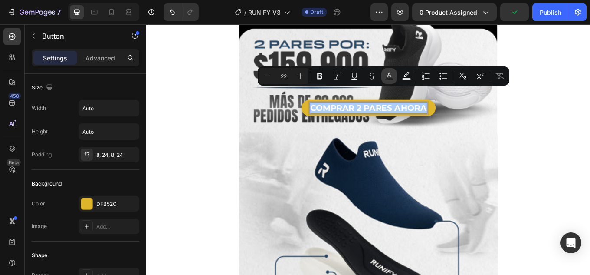
click at [391, 75] on icon "Editor contextual toolbar" at bounding box center [389, 76] width 9 height 9
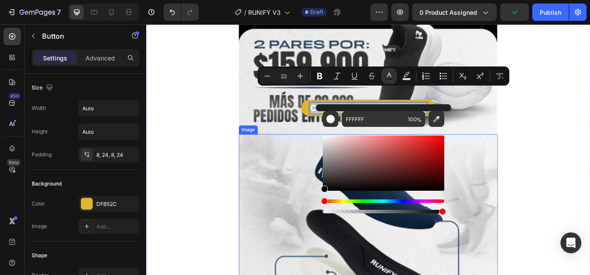
type input "000000"
drag, startPoint x: 465, startPoint y: 226, endPoint x: 343, endPoint y: 247, distance: 124.5
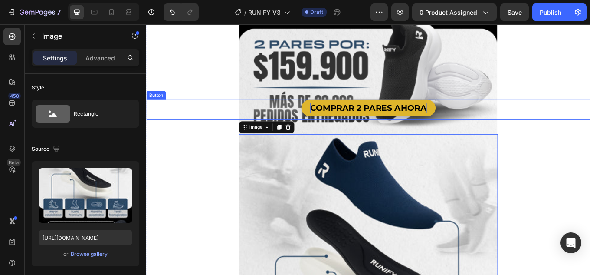
scroll to position [631, 0]
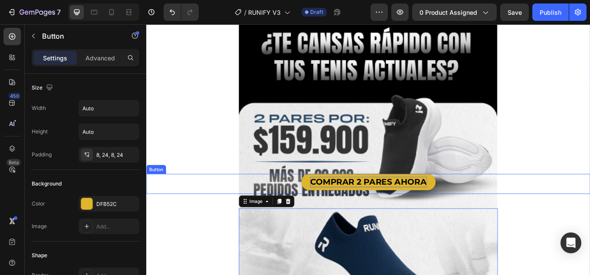
click at [445, 203] on span "COMPRAR 2 PARES AHORA" at bounding box center [407, 209] width 137 height 12
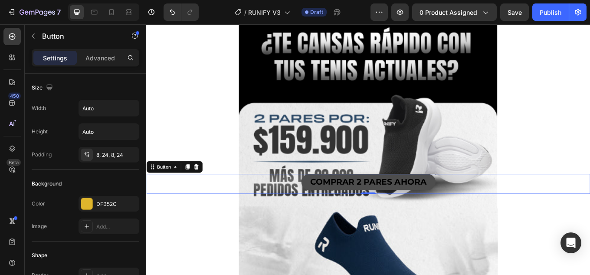
click at [474, 200] on button "COMPRAR 2 PARES AHORA" at bounding box center [407, 210] width 158 height 20
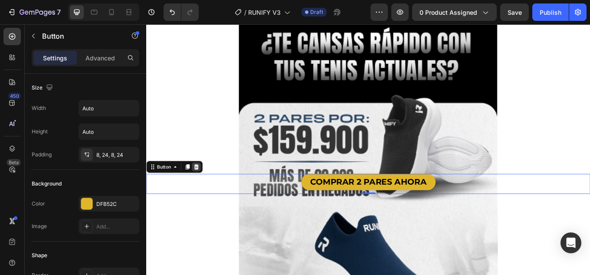
click at [206, 188] on icon at bounding box center [205, 191] width 6 height 6
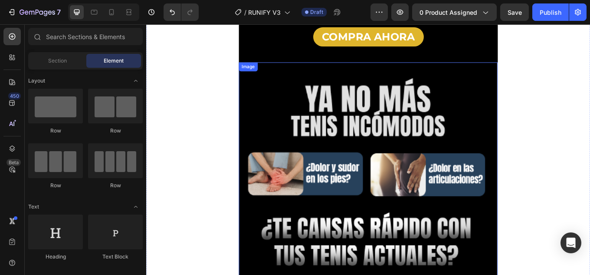
scroll to position [284, 0]
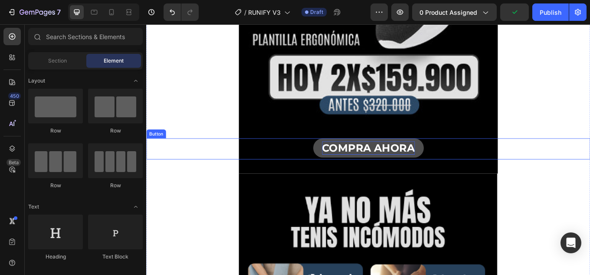
click at [381, 161] on p "COMPRA AHORA" at bounding box center [407, 169] width 109 height 16
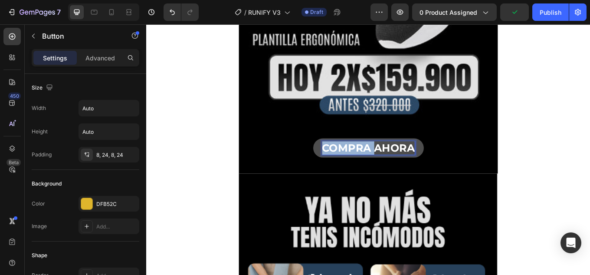
click at [381, 161] on p "COMPRA AHORA" at bounding box center [407, 169] width 109 height 16
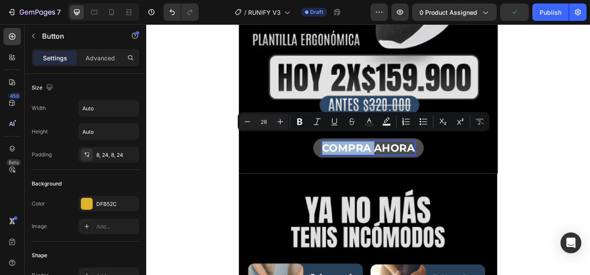
click at [395, 161] on p "COMPRA AHORA" at bounding box center [407, 169] width 109 height 16
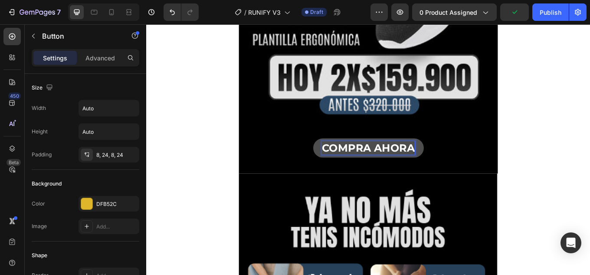
click at [412, 161] on p "COMPRA AHORA" at bounding box center [407, 169] width 109 height 16
click at [336, 158] on button "COMPRA 2 AHORA" at bounding box center [406, 169] width 141 height 23
click at [315, 158] on button "COMPRA 2 PARESAHORA" at bounding box center [407, 169] width 184 height 23
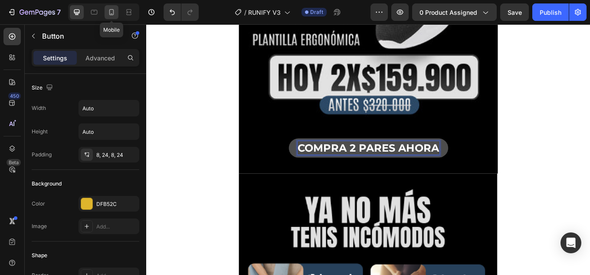
click at [106, 12] on div at bounding box center [112, 12] width 14 height 14
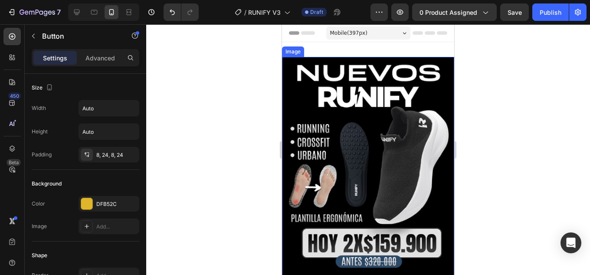
scroll to position [130, 0]
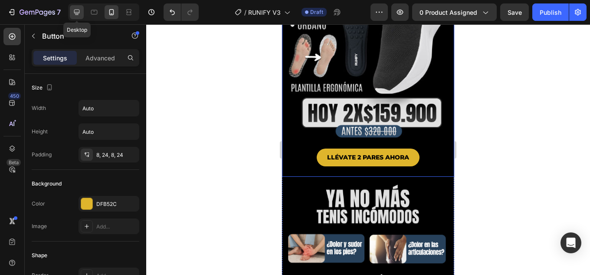
click at [75, 12] on icon at bounding box center [76, 12] width 9 height 9
type input "28"
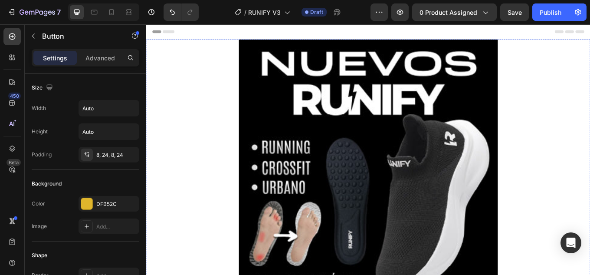
scroll to position [378, 0]
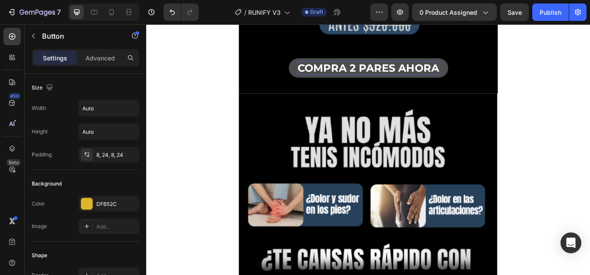
click at [360, 68] on p "COMPRA 2 PARES AHORA" at bounding box center [407, 76] width 166 height 16
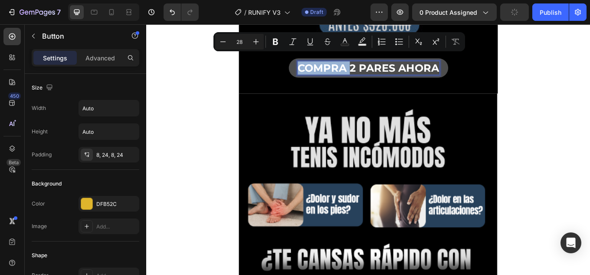
click at [382, 68] on p "COMPRA 2 PARES AHORA" at bounding box center [407, 76] width 166 height 16
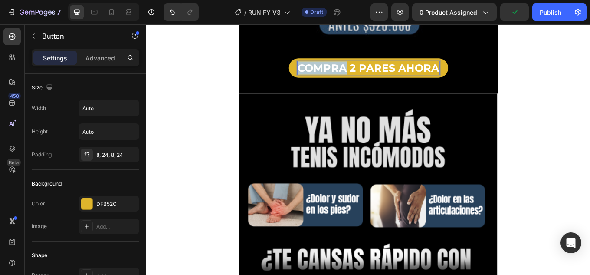
drag, startPoint x: 378, startPoint y: 65, endPoint x: 268, endPoint y: 64, distance: 109.8
click at [268, 64] on div "COMPRA 2 PARES AHORA Button" at bounding box center [406, 76] width 521 height 25
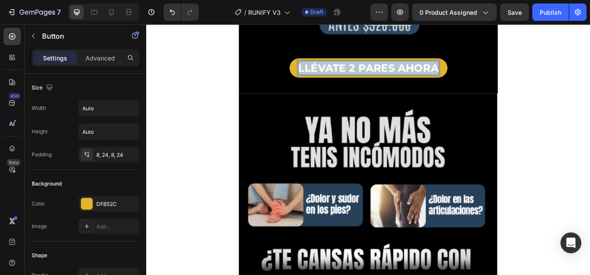
drag, startPoint x: 322, startPoint y: 63, endPoint x: 587, endPoint y: 63, distance: 265.3
click at [587, 64] on div "LLÉVATE 2 PARES AHORA Button" at bounding box center [406, 76] width 521 height 25
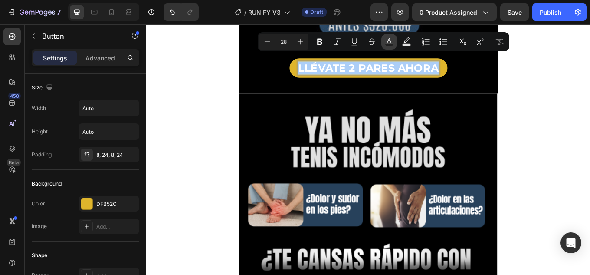
click at [389, 42] on icon "Editor contextual toolbar" at bounding box center [389, 41] width 9 height 9
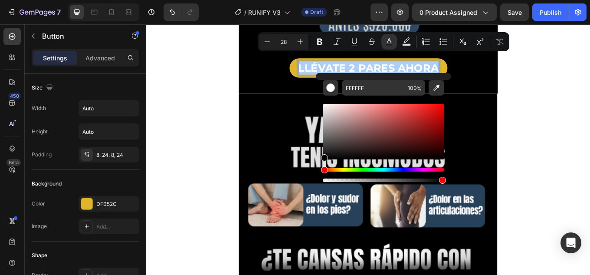
drag, startPoint x: 489, startPoint y: 171, endPoint x: 318, endPoint y: 215, distance: 177.0
type input "000000"
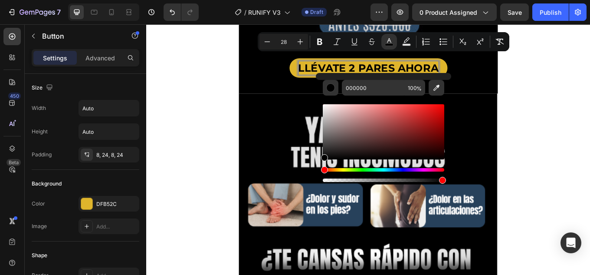
click at [527, 77] on div "LLÉVATE 2 PARES AHORA Button" at bounding box center [406, 76] width 521 height 25
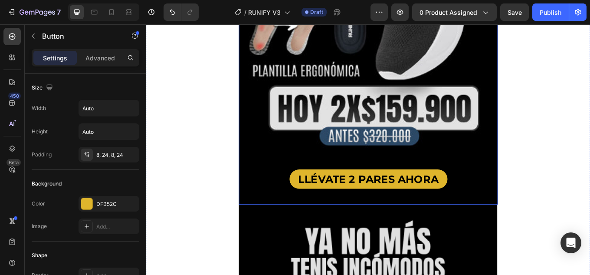
scroll to position [161, 0]
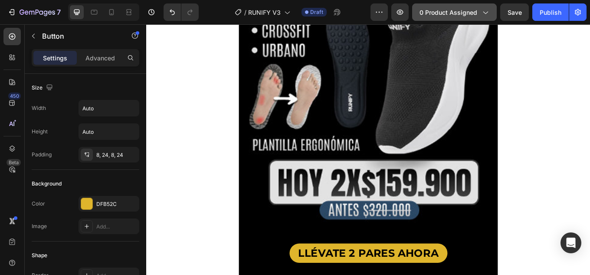
click at [482, 11] on icon "button" at bounding box center [485, 12] width 9 height 9
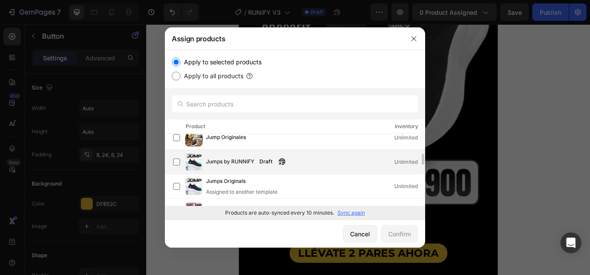
scroll to position [86, 0]
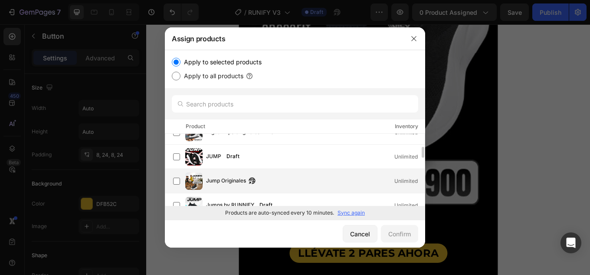
click at [309, 180] on div "Jump Originales Unlimited" at bounding box center [315, 181] width 219 height 10
click at [403, 230] on div "Confirm" at bounding box center [400, 233] width 23 height 9
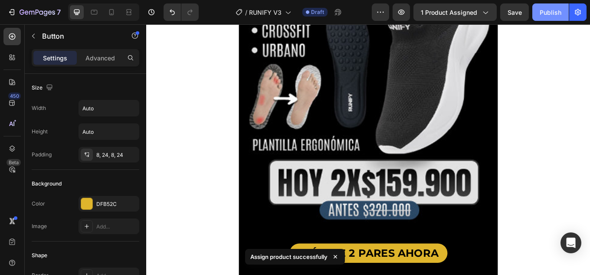
click at [555, 13] on div "Publish" at bounding box center [551, 12] width 22 height 9
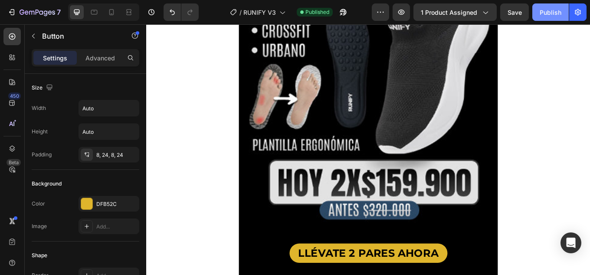
click at [554, 13] on div "Publish" at bounding box center [551, 12] width 22 height 9
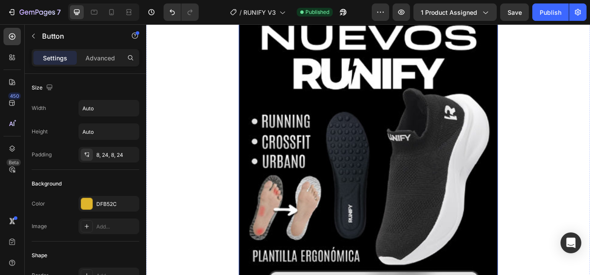
scroll to position [0, 0]
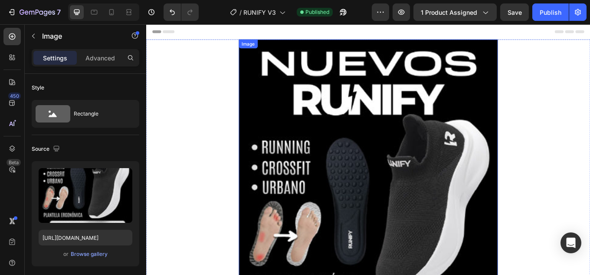
click at [348, 135] on img at bounding box center [407, 262] width 304 height 441
